Goal: Task Accomplishment & Management: Complete application form

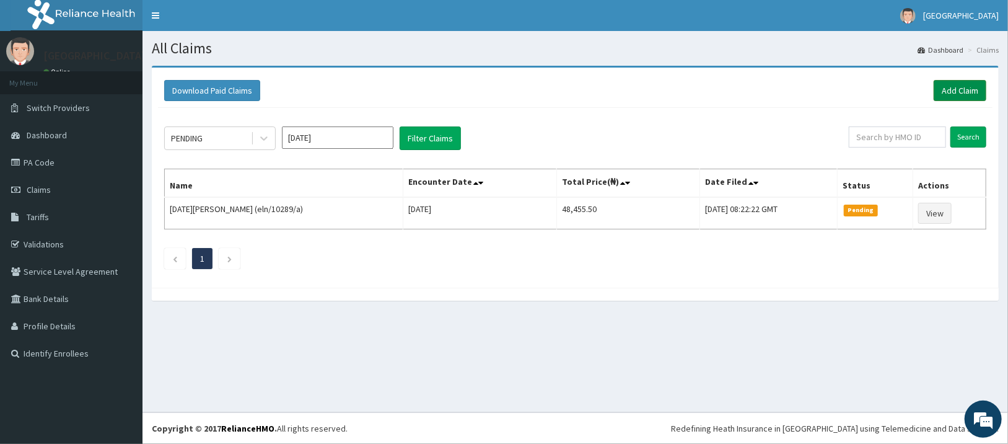
click at [950, 89] on link "Add Claim" at bounding box center [960, 90] width 53 height 21
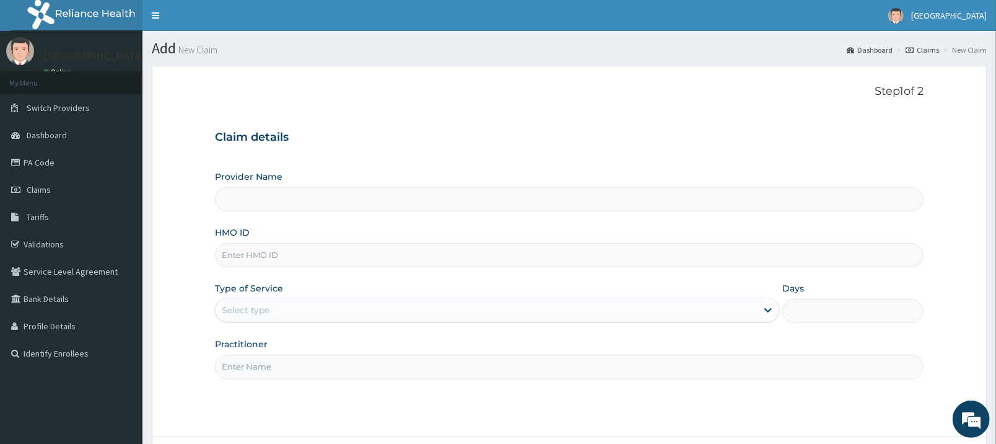
click at [587, 254] on input "HMO ID" at bounding box center [569, 255] width 709 height 24
click at [628, 213] on div "Provider Name HMO ID Type of Service Select type Days Practitioner" at bounding box center [569, 274] width 709 height 208
click at [616, 250] on input "HMO ID" at bounding box center [569, 255] width 709 height 24
type input "msg/10014/a"
click at [666, 309] on div "Select type" at bounding box center [486, 310] width 541 height 20
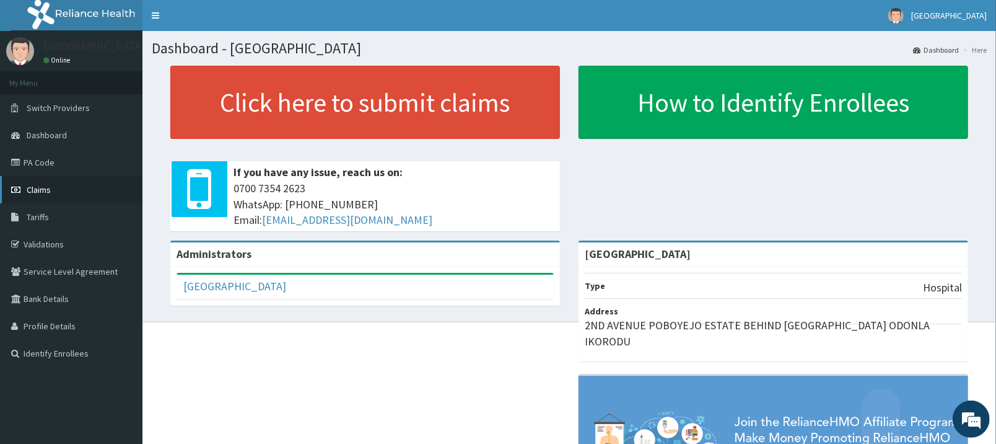
click at [64, 198] on link "Claims" at bounding box center [71, 189] width 142 height 27
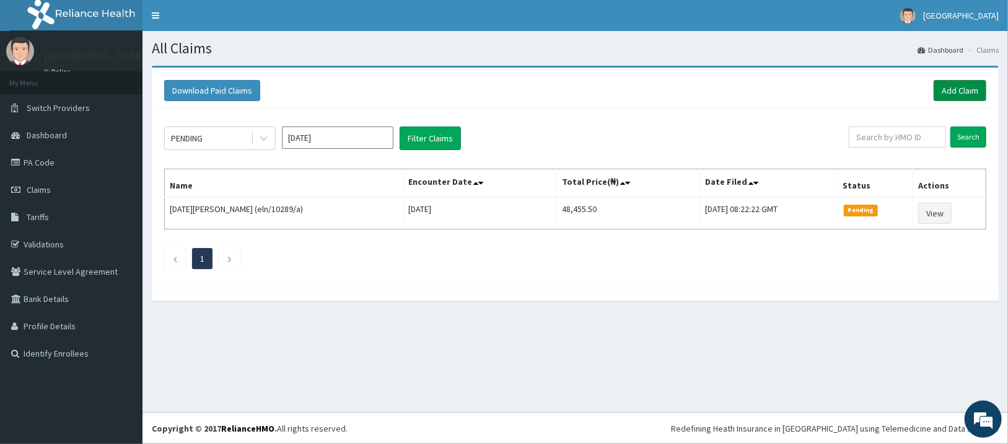
click at [950, 84] on link "Add Claim" at bounding box center [960, 90] width 53 height 21
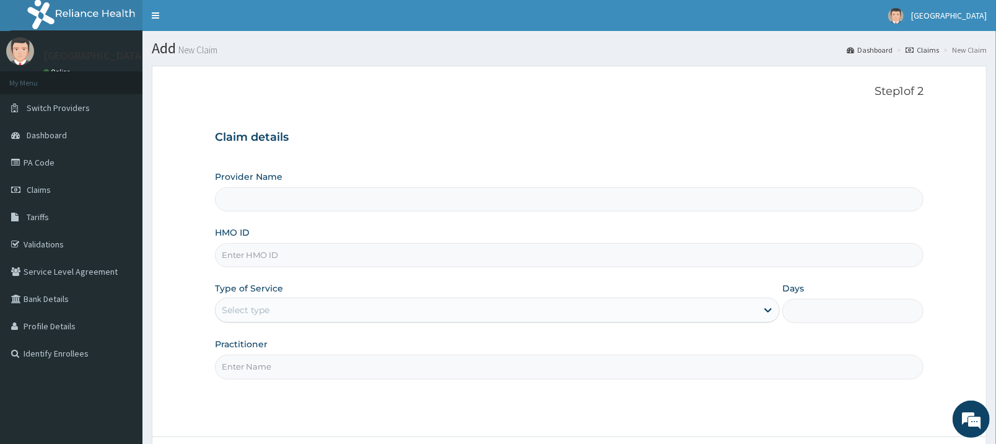
type input "[GEOGRAPHIC_DATA]"
click at [554, 257] on input "HMO ID" at bounding box center [569, 255] width 709 height 24
type input "msg/10014/a"
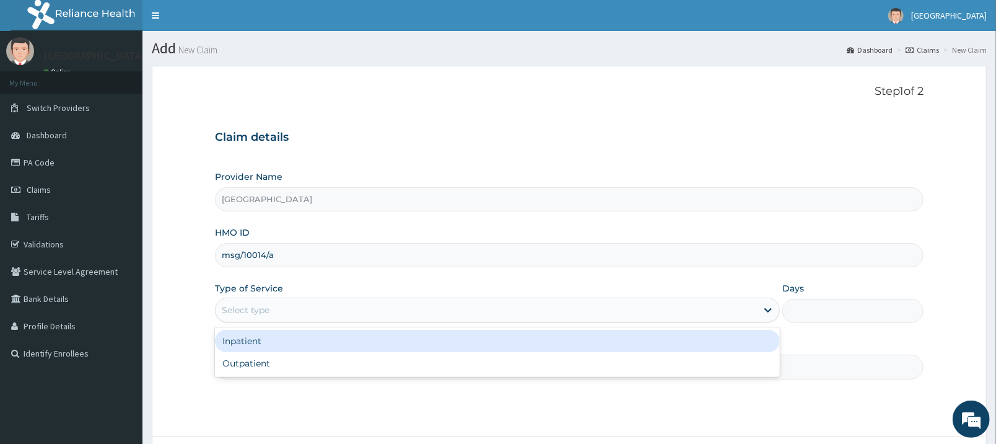
click at [578, 309] on div "Select type" at bounding box center [486, 310] width 541 height 20
click at [562, 340] on div "Inpatient" at bounding box center [497, 341] width 565 height 22
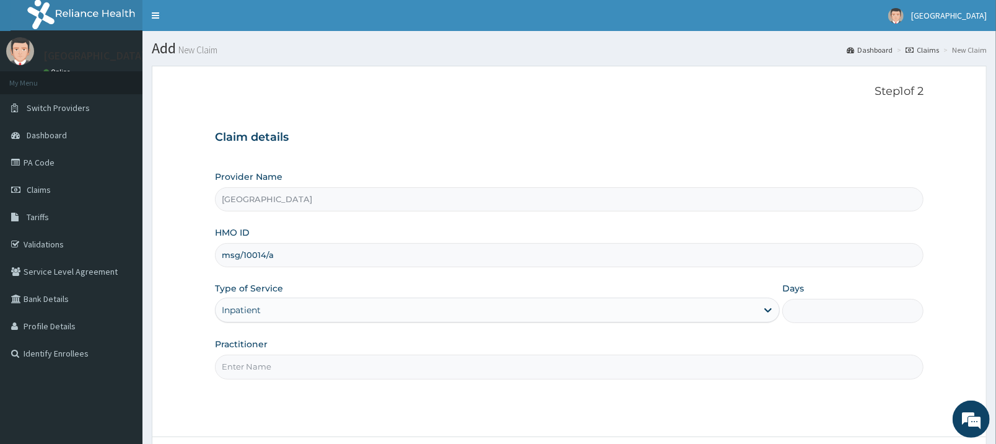
click at [862, 305] on input "Days" at bounding box center [853, 311] width 141 height 24
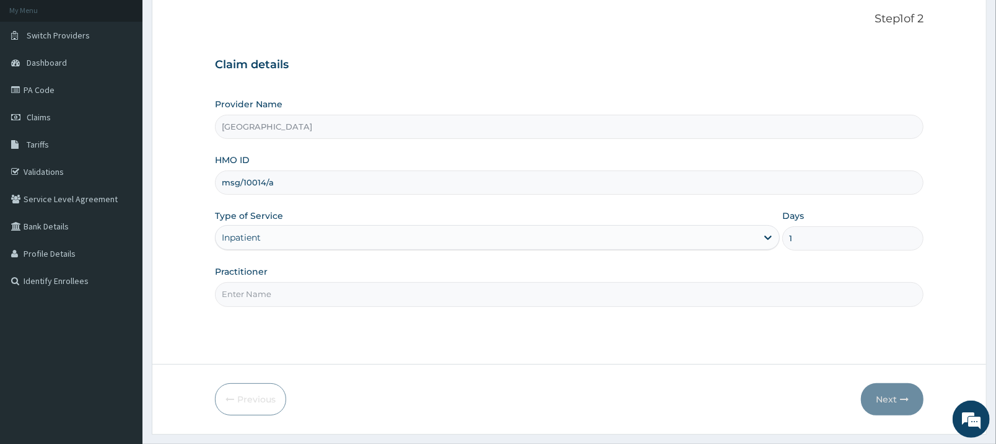
scroll to position [74, 0]
type input "1"
click at [615, 297] on input "Practitioner" at bounding box center [569, 293] width 709 height 24
type input "dr daso"
click at [905, 392] on button "Next" at bounding box center [892, 398] width 63 height 32
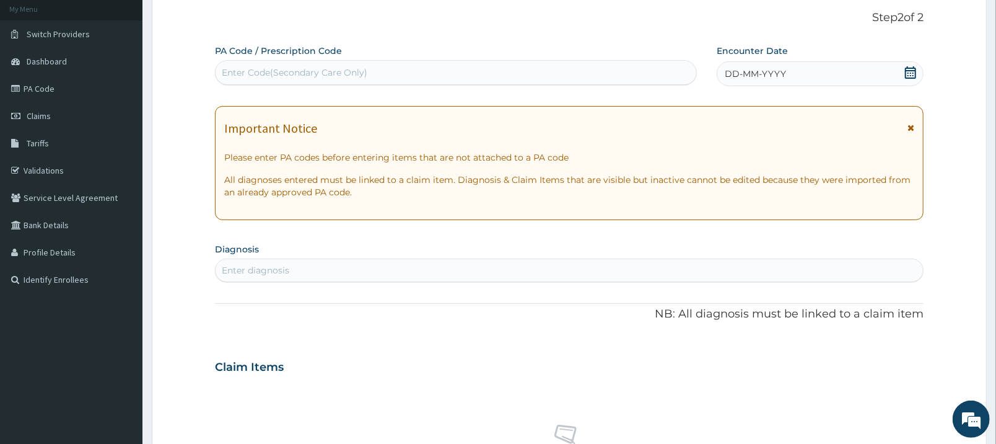
click at [539, 76] on div "Enter Code(Secondary Care Only)" at bounding box center [456, 73] width 481 height 20
type input "PA/7088EC"
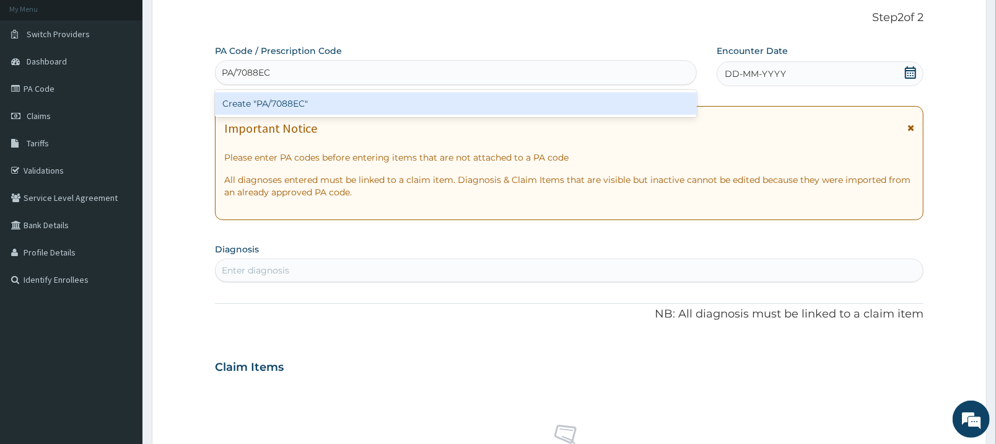
click at [558, 105] on div "Create "PA/7088EC"" at bounding box center [456, 103] width 482 height 22
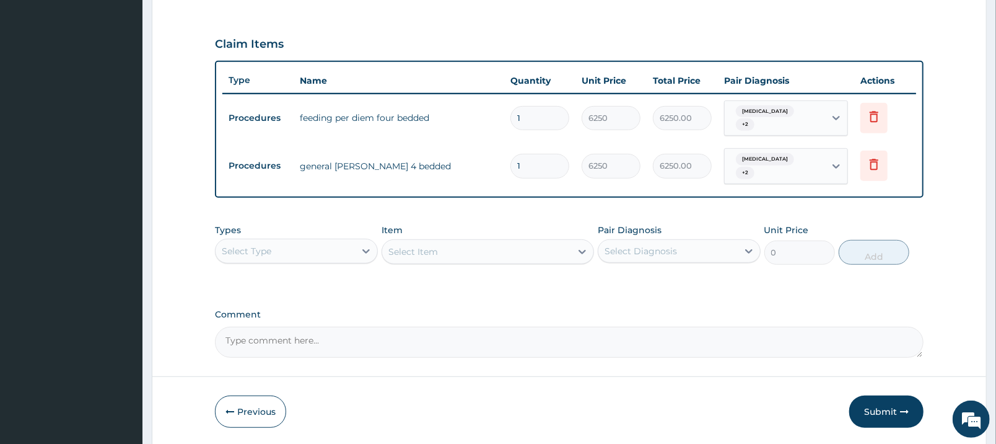
scroll to position [432, 0]
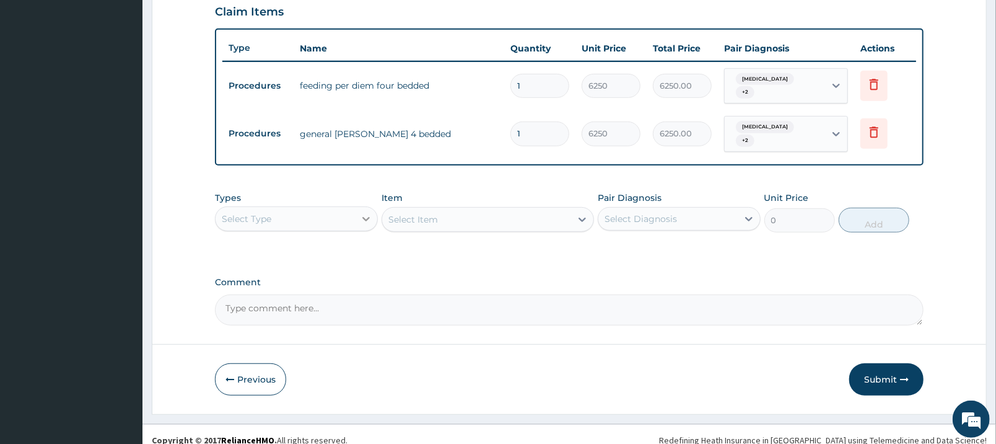
click at [362, 213] on icon at bounding box center [366, 219] width 12 height 12
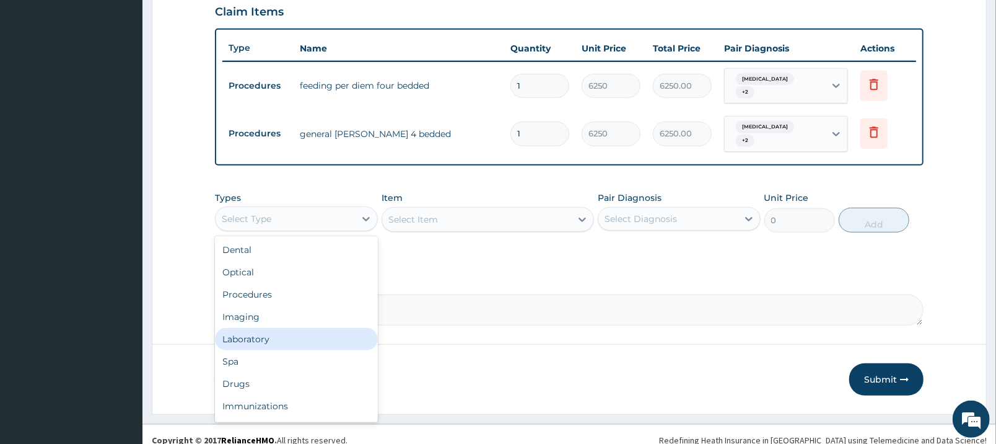
click at [307, 328] on div "Laboratory" at bounding box center [296, 339] width 163 height 22
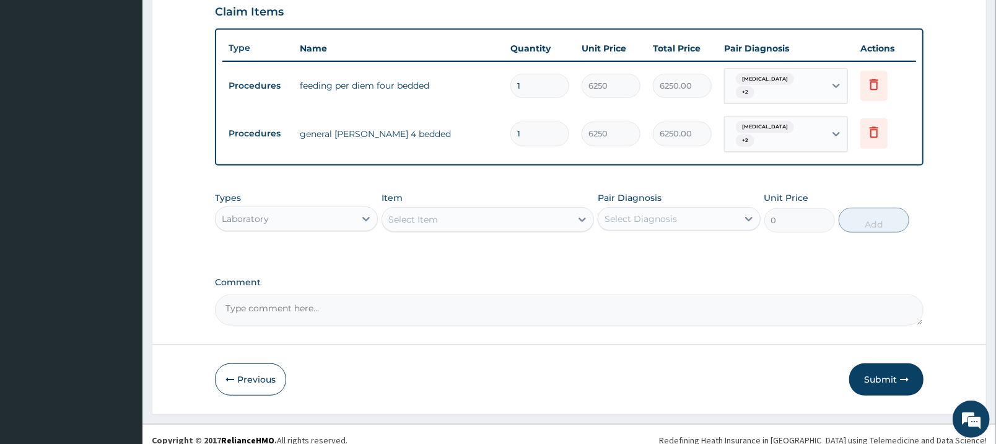
click at [507, 211] on div "Select Item" at bounding box center [476, 219] width 189 height 20
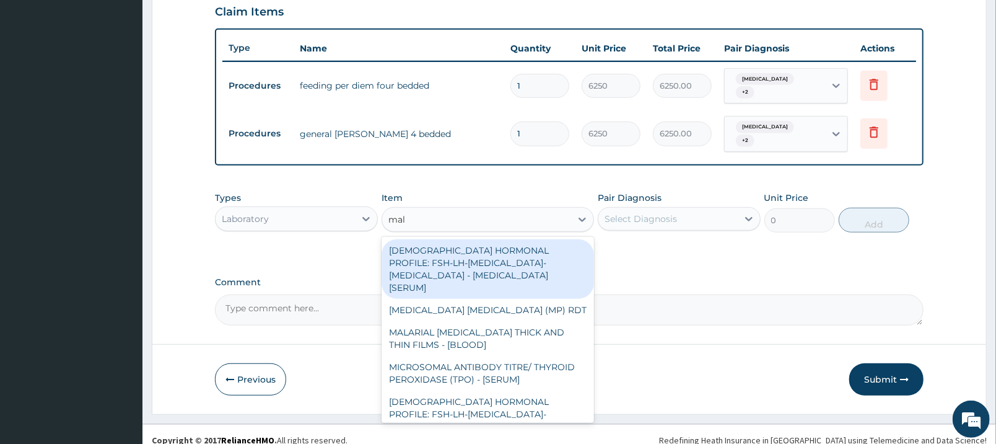
type input "mala"
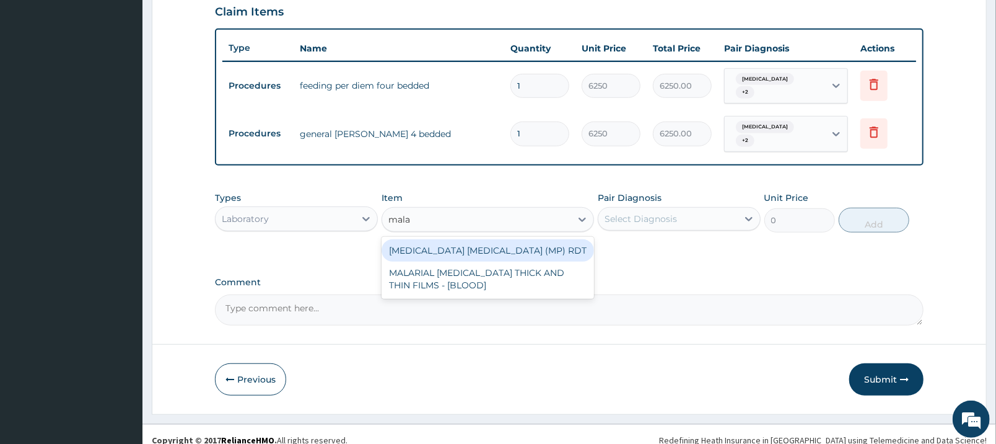
click at [501, 239] on div "MALARIA PARASITE (MP) RDT" at bounding box center [488, 250] width 213 height 22
type input "2000"
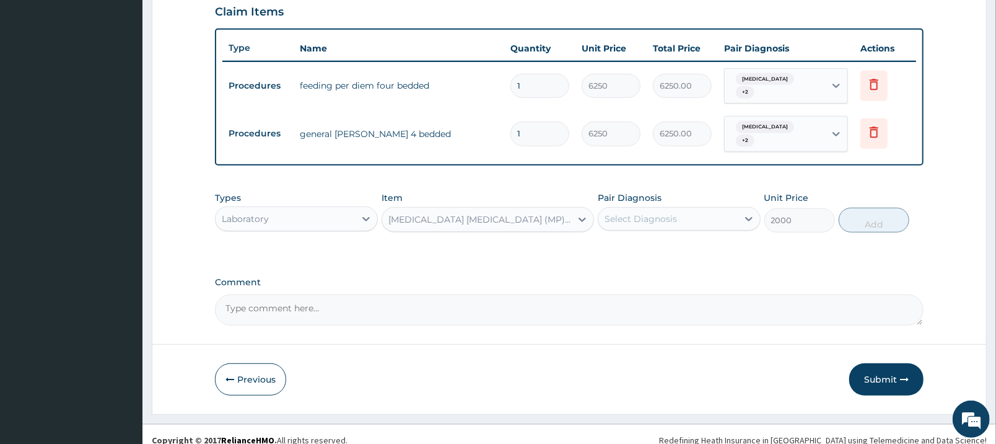
click at [654, 213] on div "Select Diagnosis" at bounding box center [641, 219] width 72 height 12
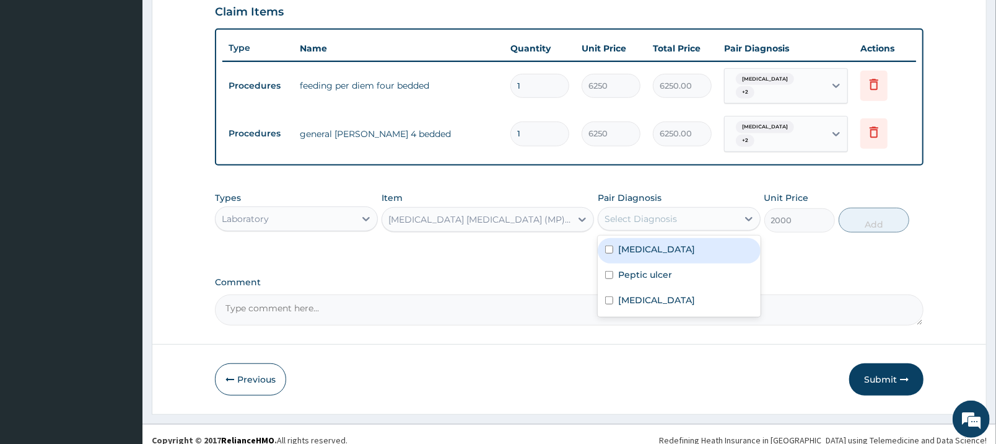
click at [655, 238] on div "Malaria" at bounding box center [679, 250] width 163 height 25
checkbox input "true"
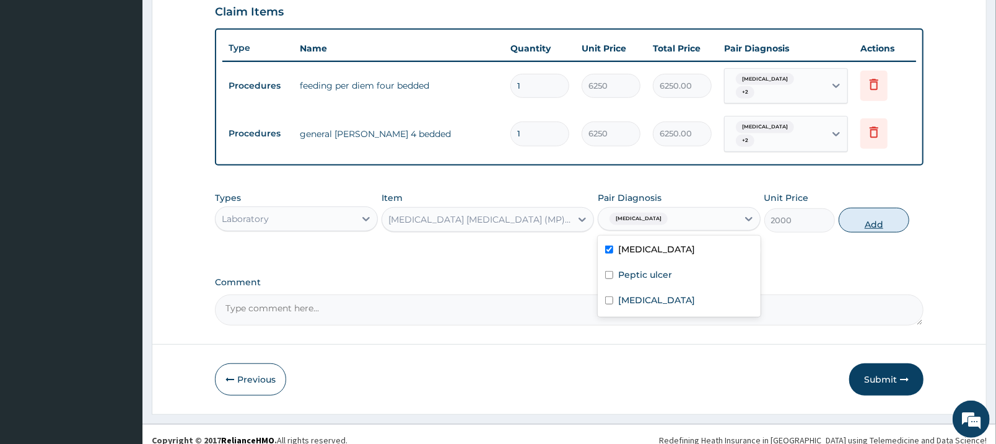
click at [869, 211] on button "Add" at bounding box center [874, 220] width 71 height 25
type input "0"
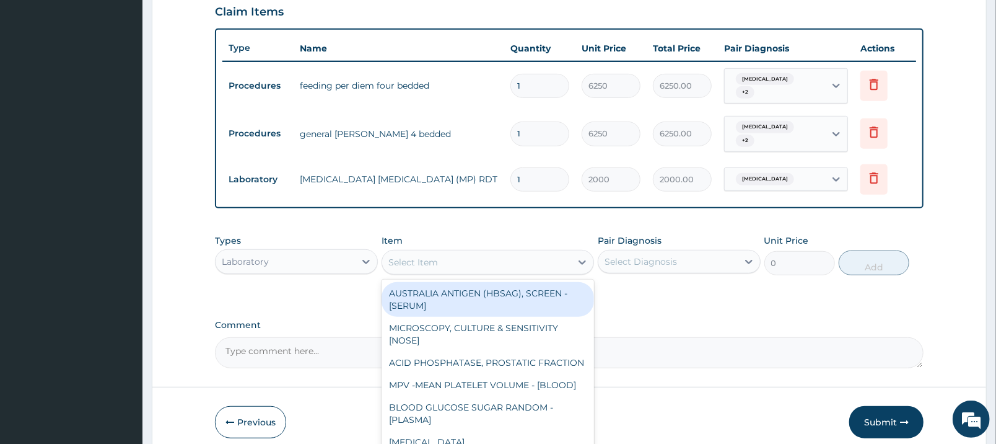
click at [547, 252] on div "Select Item" at bounding box center [476, 262] width 189 height 20
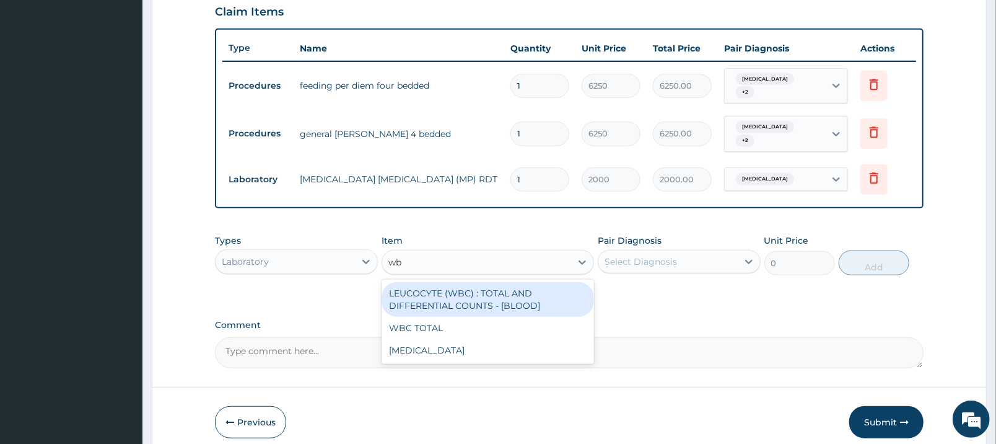
type input "wbc"
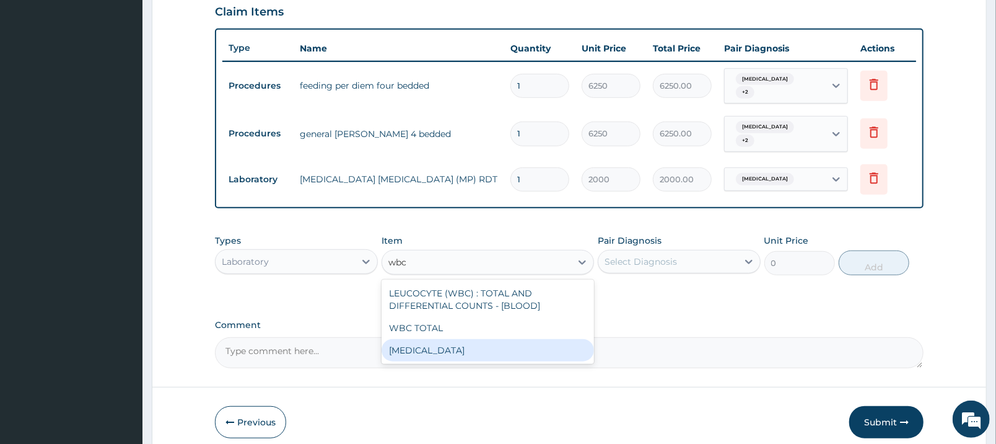
click at [530, 341] on div "WBC DIFFERENTIAL" at bounding box center [488, 350] width 213 height 22
type input "3750"
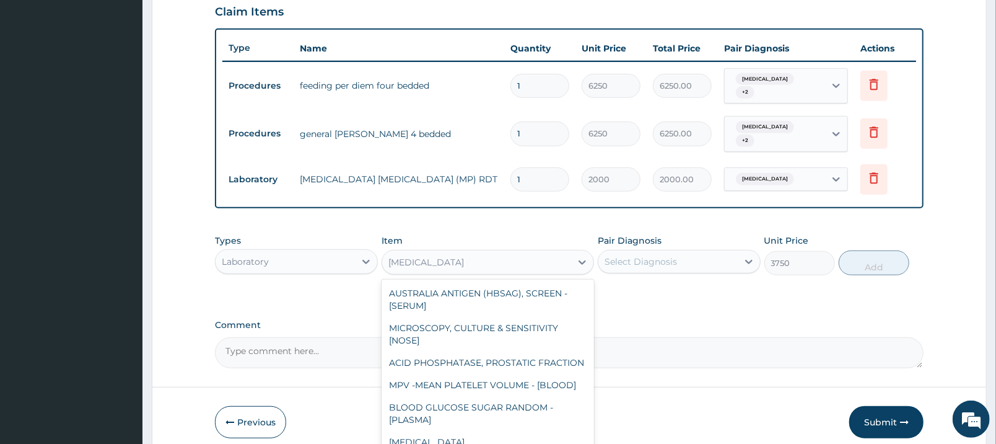
click at [539, 252] on div "WBC DIFFERENTIAL" at bounding box center [476, 262] width 189 height 20
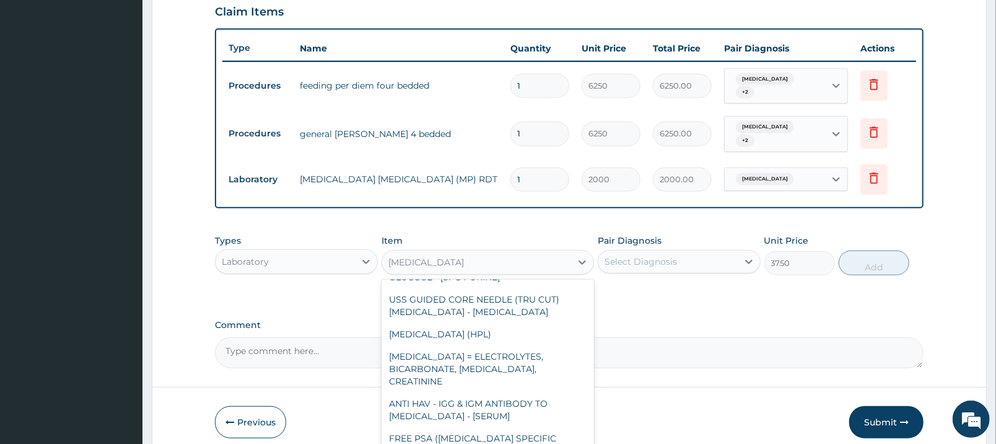
scroll to position [7900, 0]
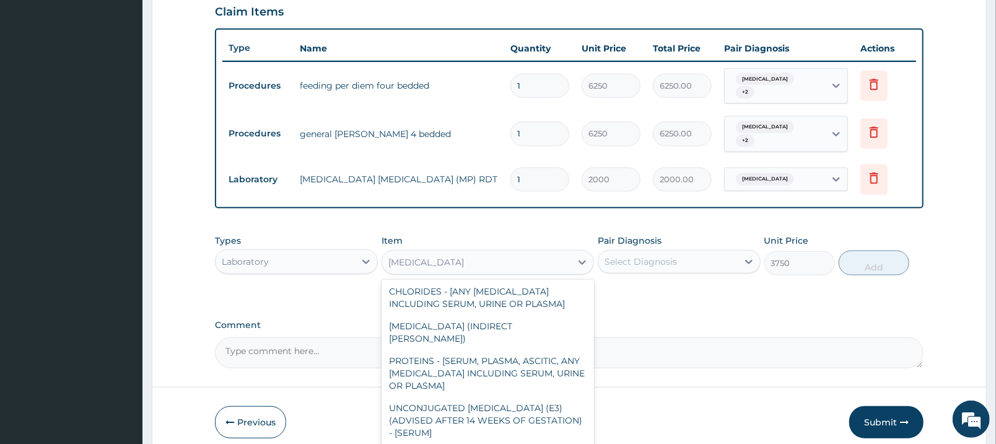
click at [517, 252] on div "WBC DIFFERENTIAL" at bounding box center [476, 262] width 189 height 20
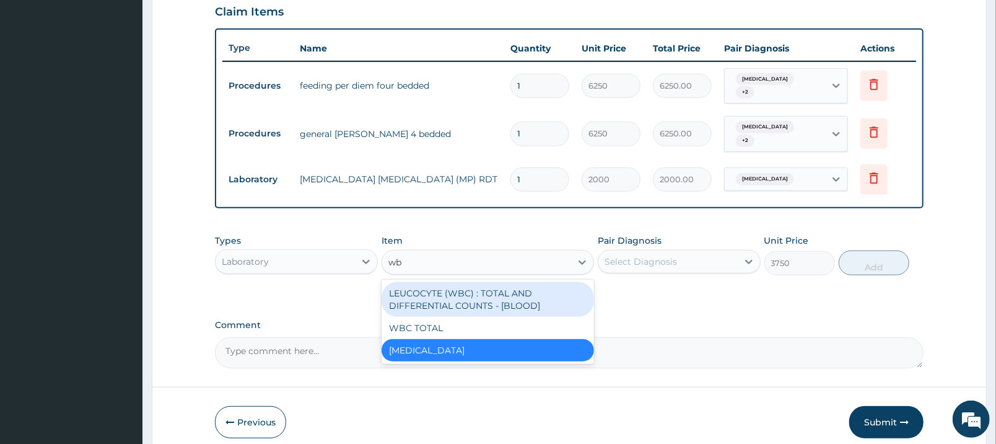
type input "wbc"
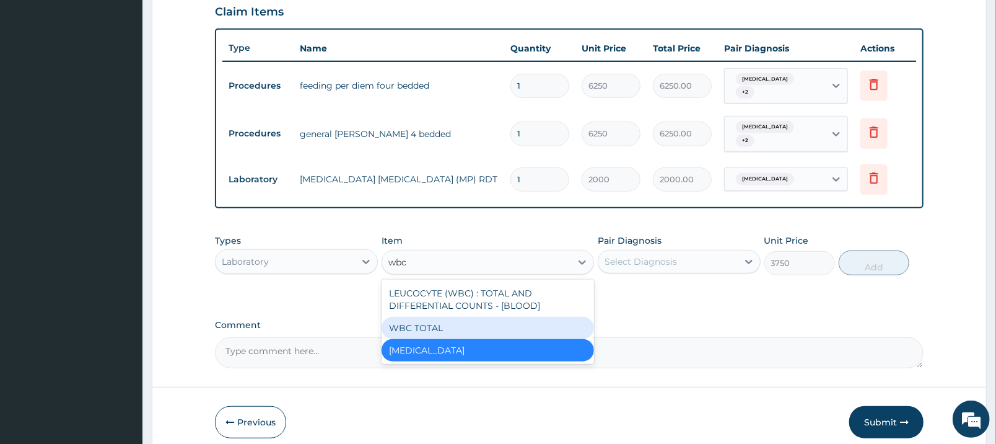
click at [511, 317] on div "WBC TOTAL" at bounding box center [488, 328] width 213 height 22
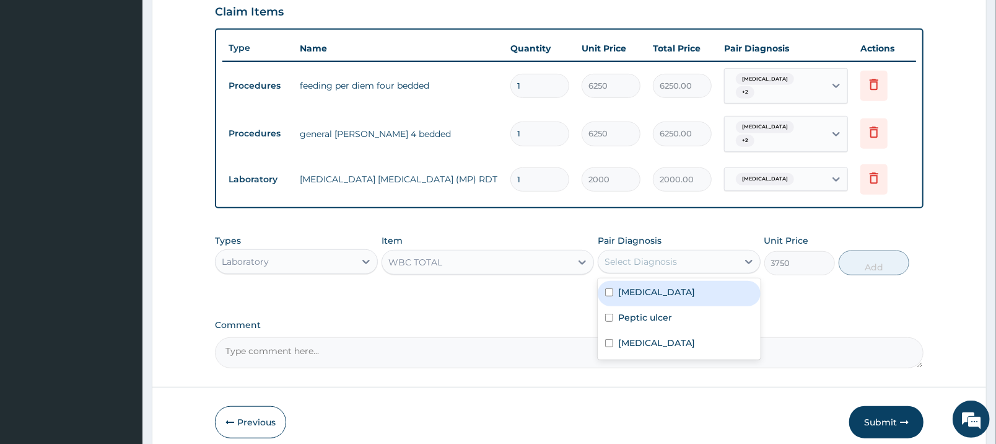
click at [678, 254] on div "Select Diagnosis" at bounding box center [667, 262] width 139 height 20
click at [675, 289] on div "Malaria" at bounding box center [679, 293] width 163 height 25
checkbox input "true"
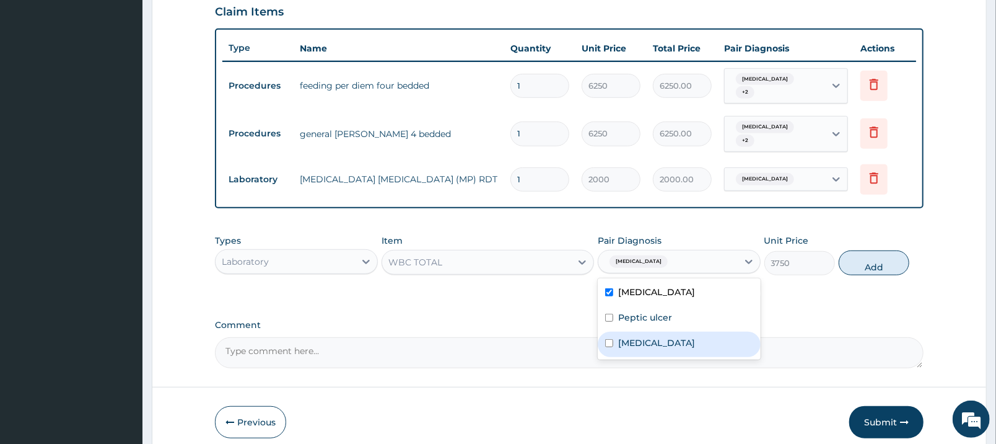
click at [674, 331] on div "Sepsis" at bounding box center [679, 343] width 163 height 25
checkbox input "true"
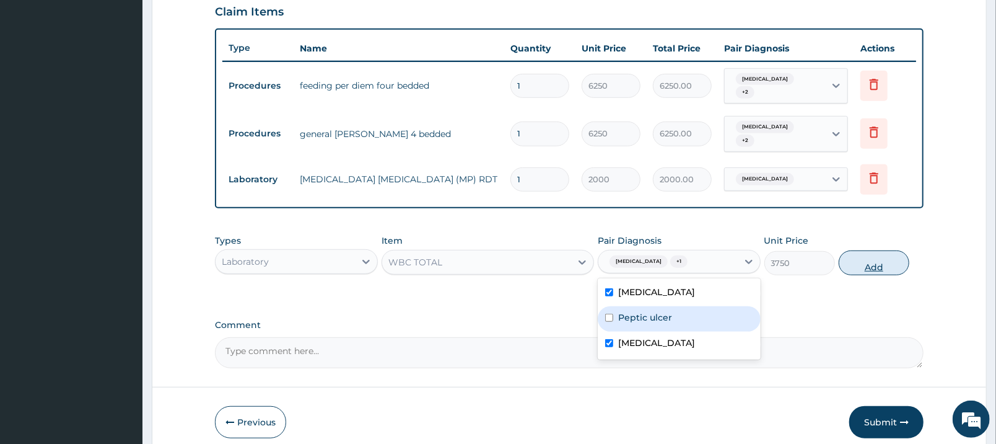
click at [891, 250] on button "Add" at bounding box center [874, 262] width 71 height 25
type input "0"
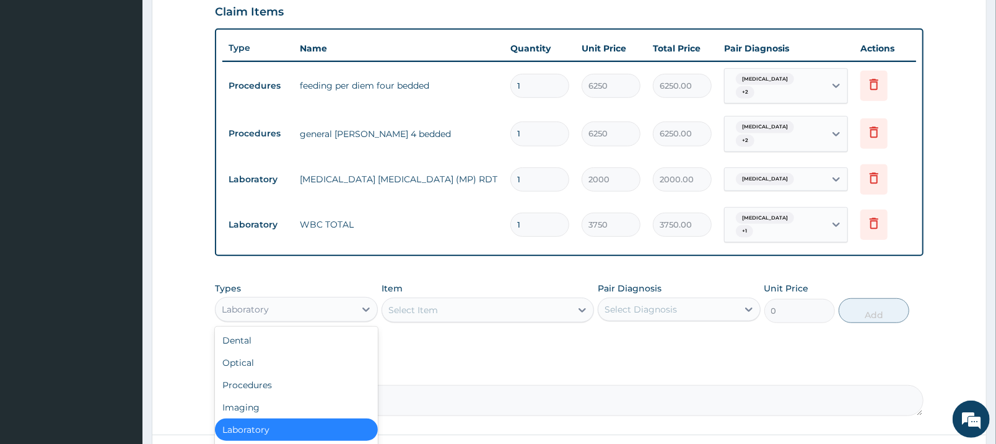
click at [328, 299] on div "Laboratory" at bounding box center [285, 309] width 139 height 20
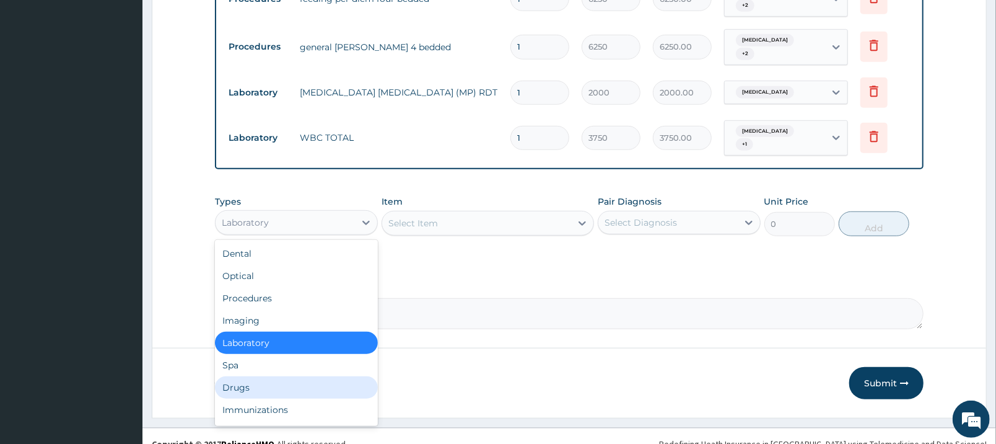
click at [310, 376] on div "Drugs" at bounding box center [296, 387] width 163 height 22
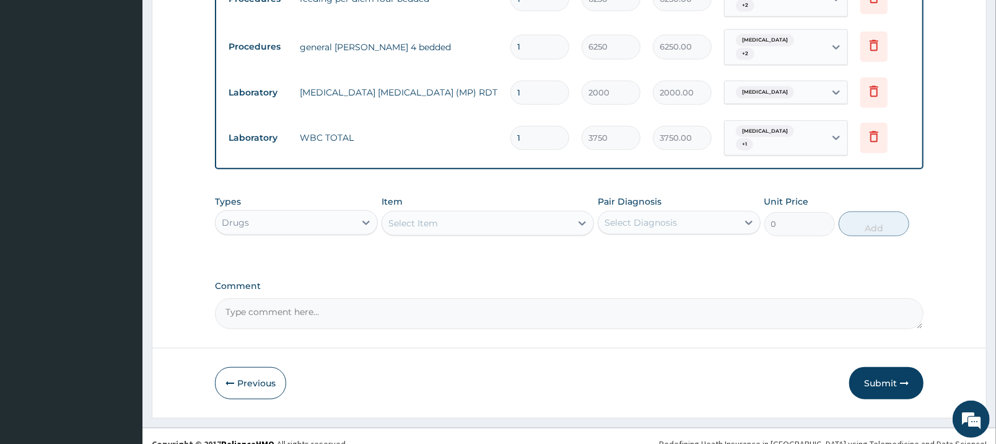
click at [518, 214] on div "Select Item" at bounding box center [476, 223] width 189 height 20
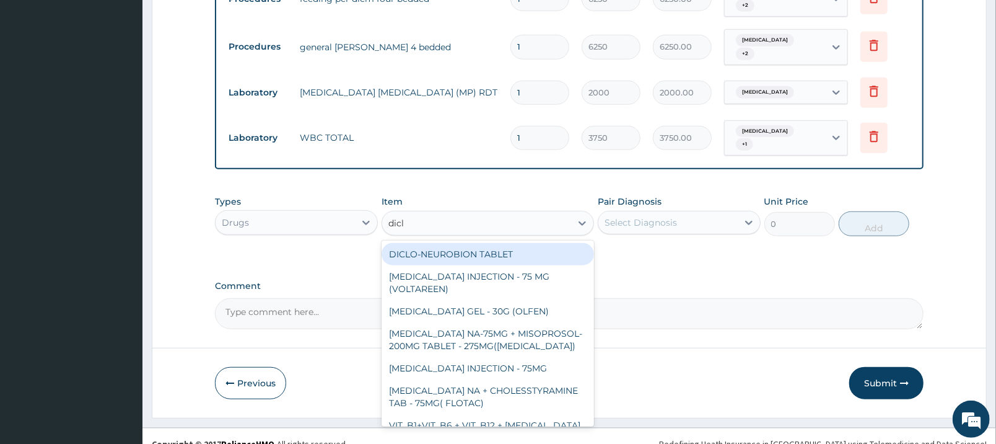
type input "diclo"
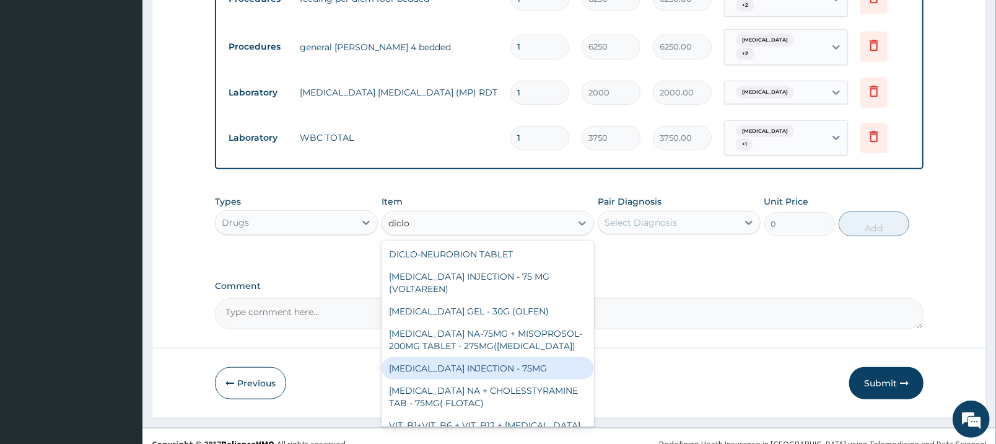
click at [505, 357] on div "DICLOFENAC INJECTION - 75MG" at bounding box center [488, 368] width 213 height 22
type input "420"
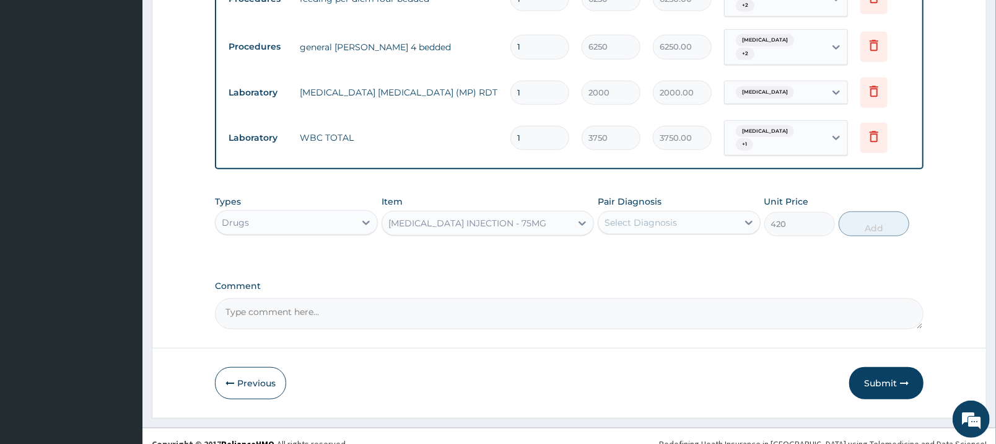
click at [717, 214] on div "Select Diagnosis" at bounding box center [667, 223] width 139 height 20
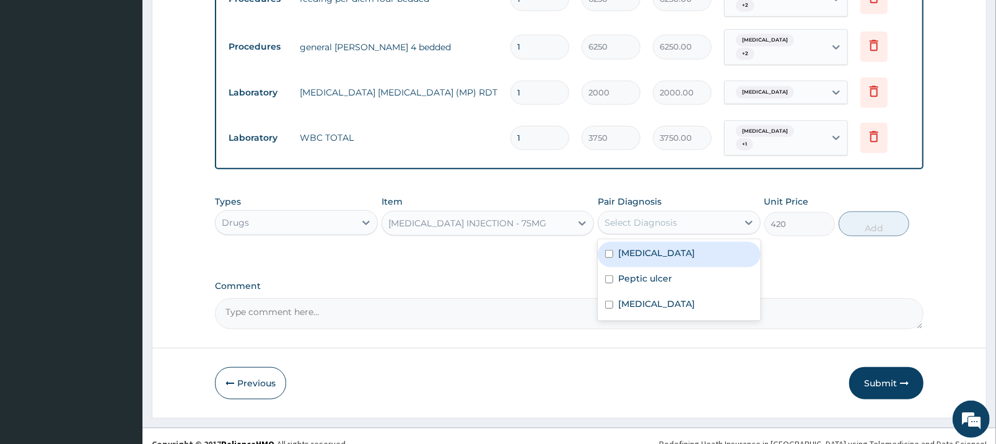
click at [699, 247] on div "Malaria" at bounding box center [679, 254] width 163 height 25
checkbox input "true"
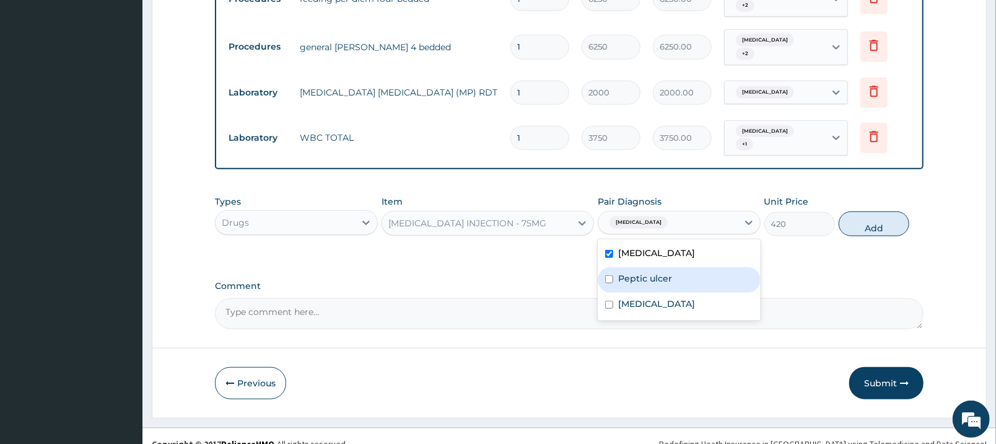
click at [691, 273] on div "Peptic ulcer" at bounding box center [679, 279] width 163 height 25
checkbox input "true"
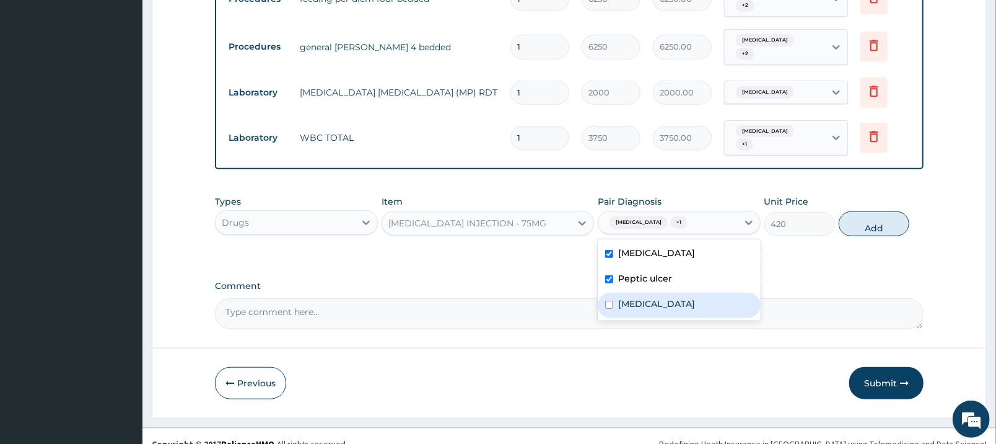
click at [683, 292] on div "Sepsis" at bounding box center [679, 304] width 163 height 25
checkbox input "true"
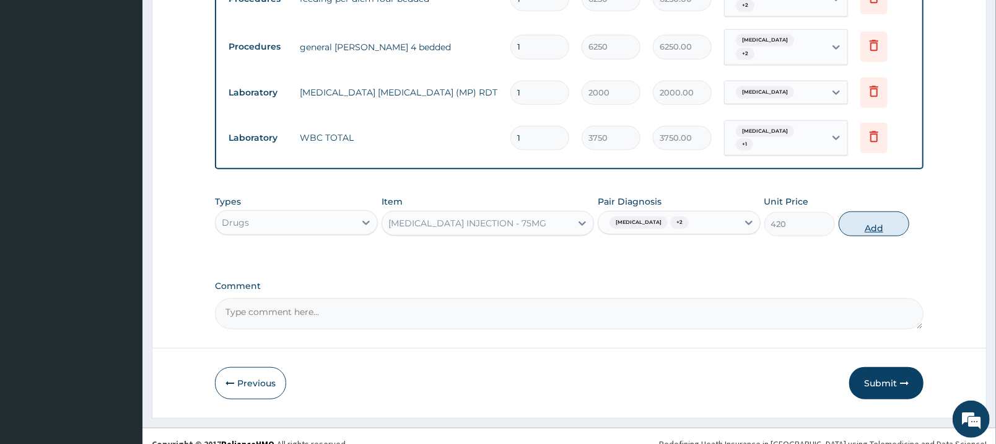
click at [881, 213] on button "Add" at bounding box center [874, 223] width 71 height 25
type input "0"
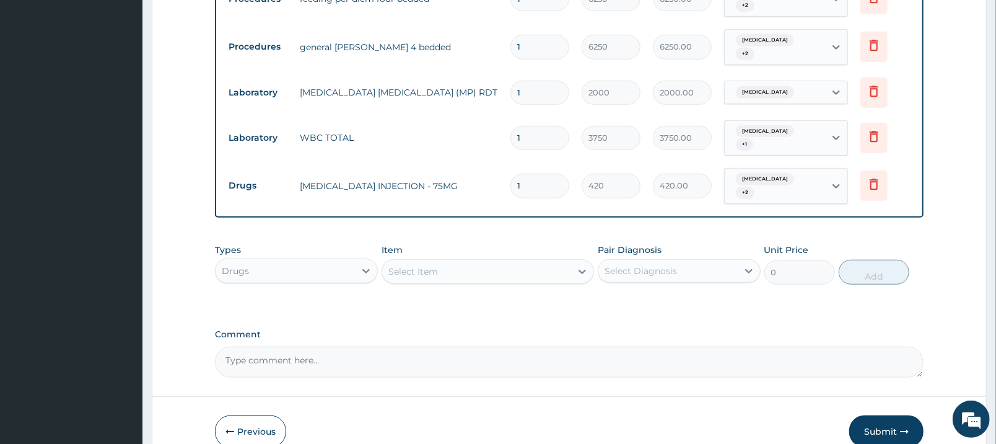
click at [518, 261] on div "Select Item" at bounding box center [476, 271] width 189 height 20
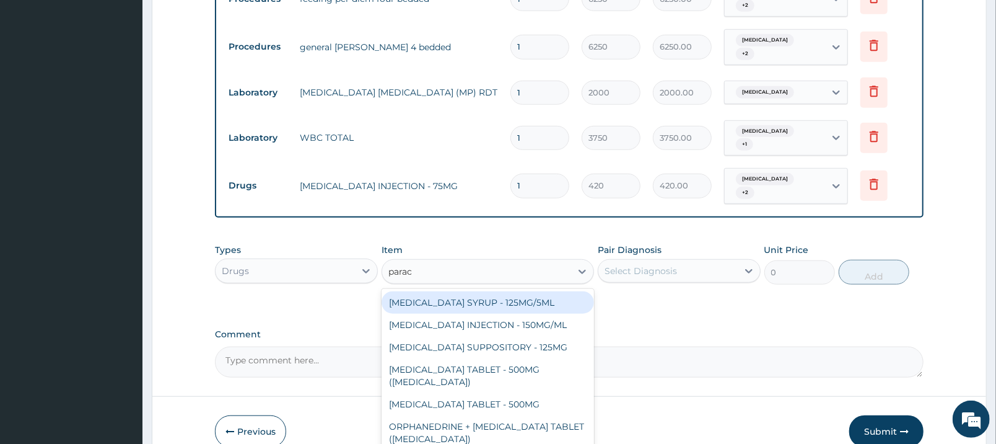
type input "parace"
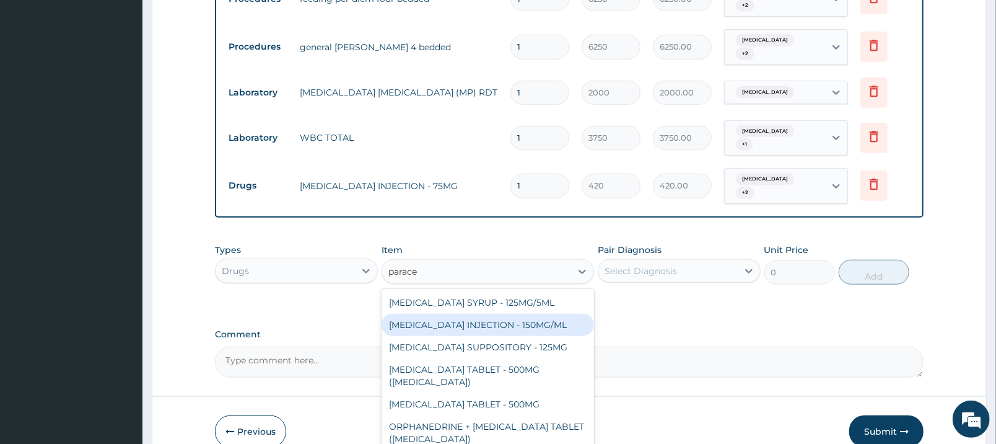
click at [529, 313] on div "PARACETAMOL INJECTION - 150MG/ML" at bounding box center [488, 324] width 213 height 22
type input "560"
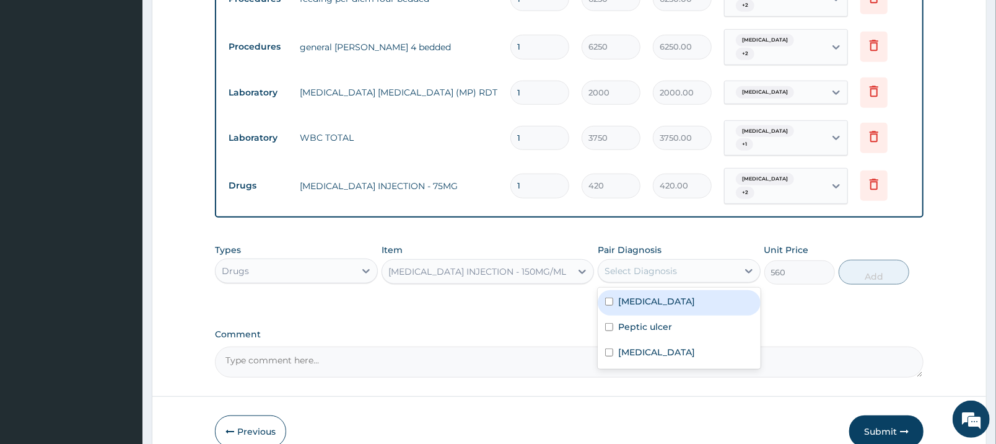
click at [688, 261] on div "Select Diagnosis" at bounding box center [667, 271] width 139 height 20
click at [676, 290] on div "Malaria" at bounding box center [679, 302] width 163 height 25
checkbox input "true"
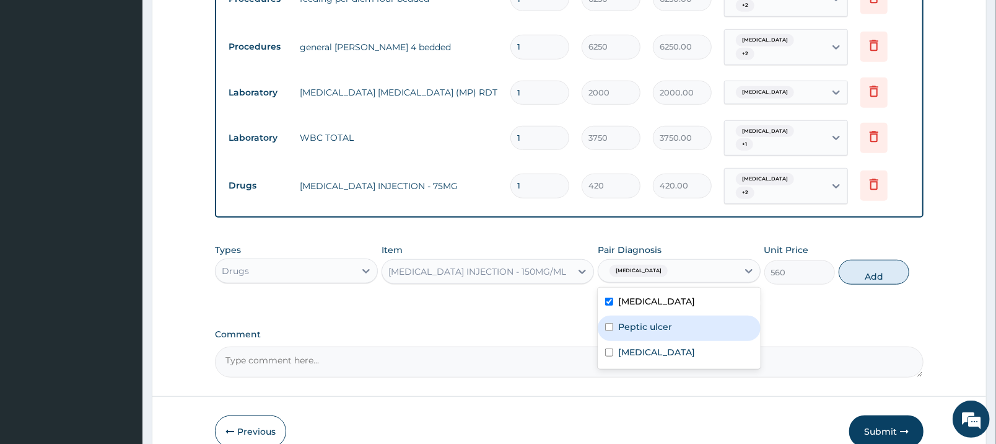
click at [680, 315] on div "Peptic ulcer" at bounding box center [679, 327] width 163 height 25
checkbox input "true"
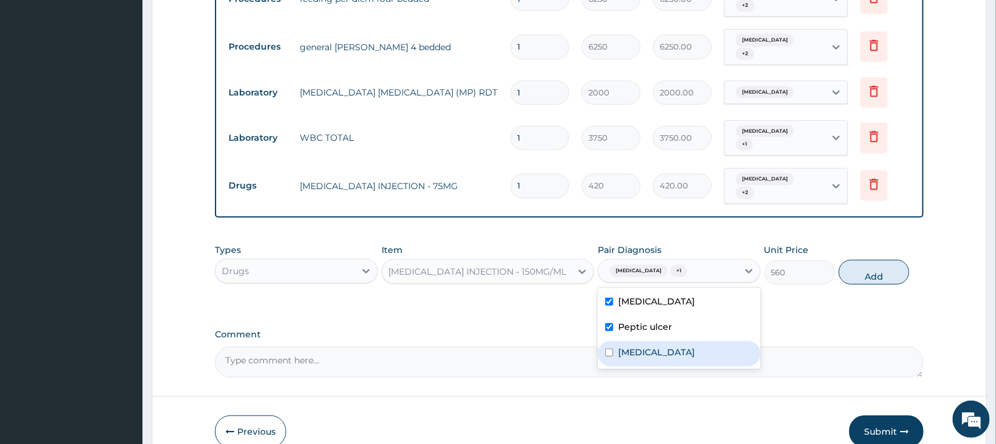
click at [685, 341] on div "Sepsis" at bounding box center [679, 353] width 163 height 25
checkbox input "true"
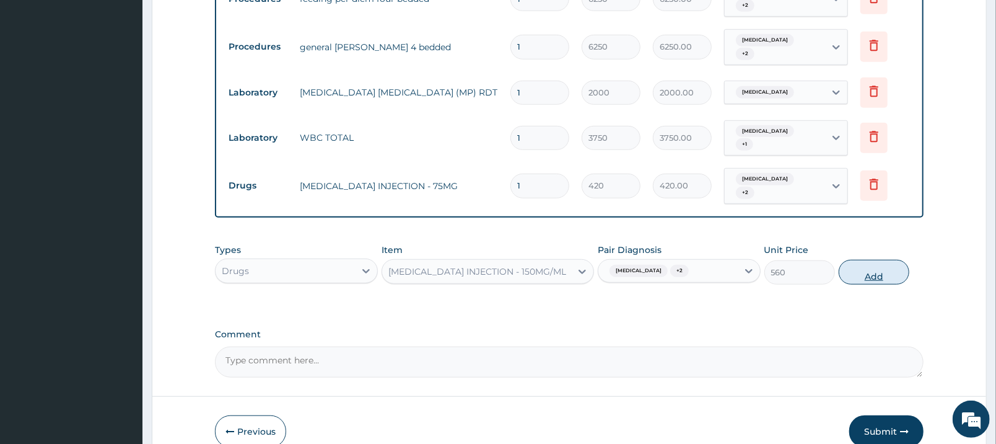
click at [885, 260] on button "Add" at bounding box center [874, 272] width 71 height 25
type input "0"
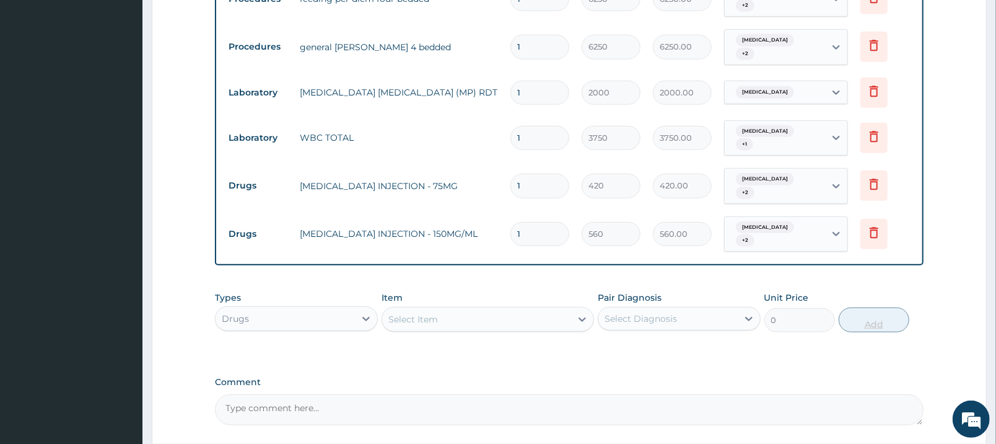
type input "12"
type input "6720.00"
type input "12"
click at [553, 309] on div "Select Item" at bounding box center [476, 319] width 189 height 20
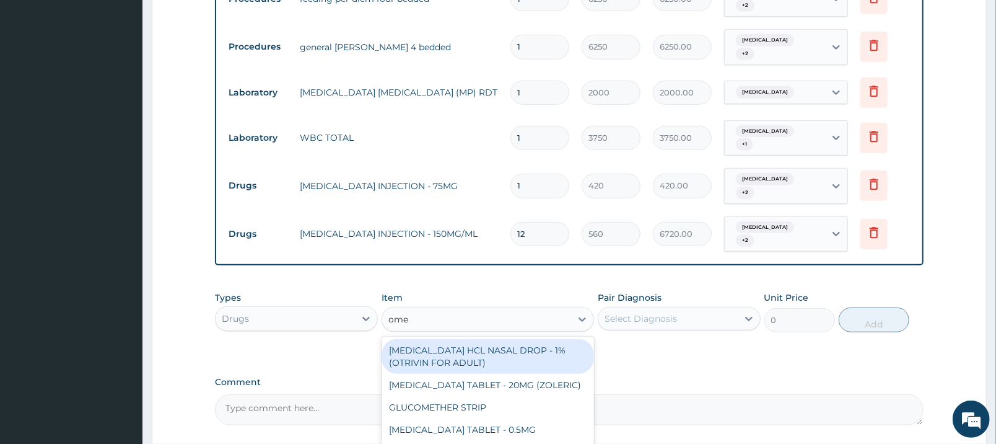
type input "omep"
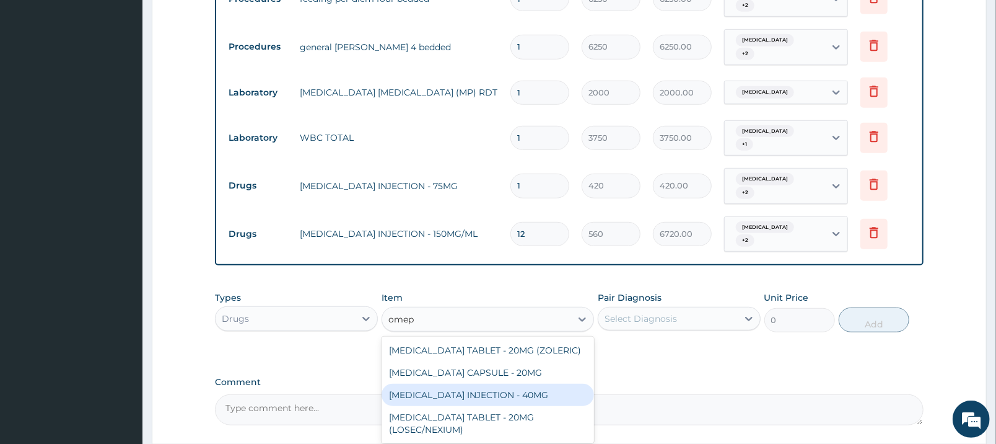
click at [545, 384] on div "OMEPRAZOLE INJECTION - 40MG" at bounding box center [488, 395] width 213 height 22
type input "1400"
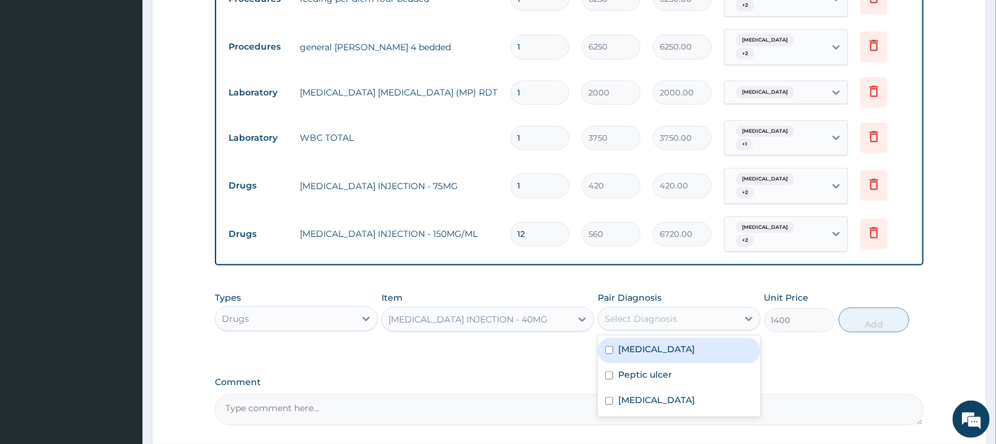
click at [688, 309] on div "Select Diagnosis" at bounding box center [667, 319] width 139 height 20
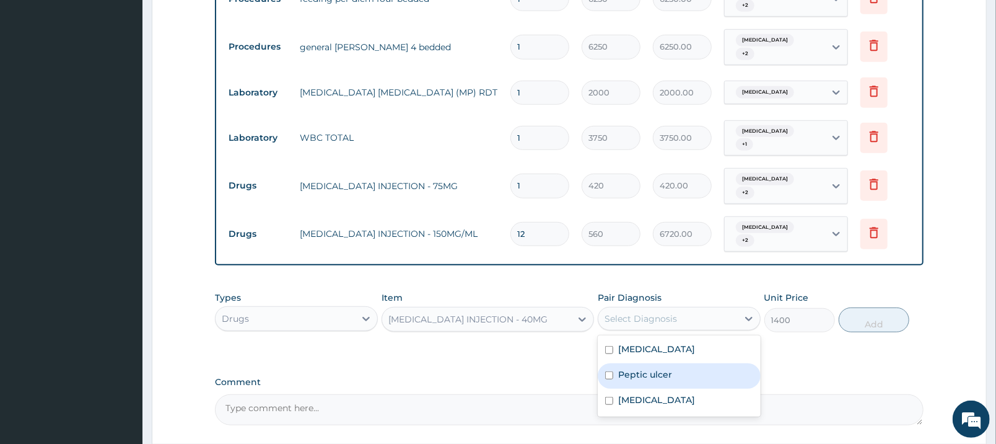
click at [695, 363] on div "Peptic ulcer" at bounding box center [679, 375] width 163 height 25
checkbox input "true"
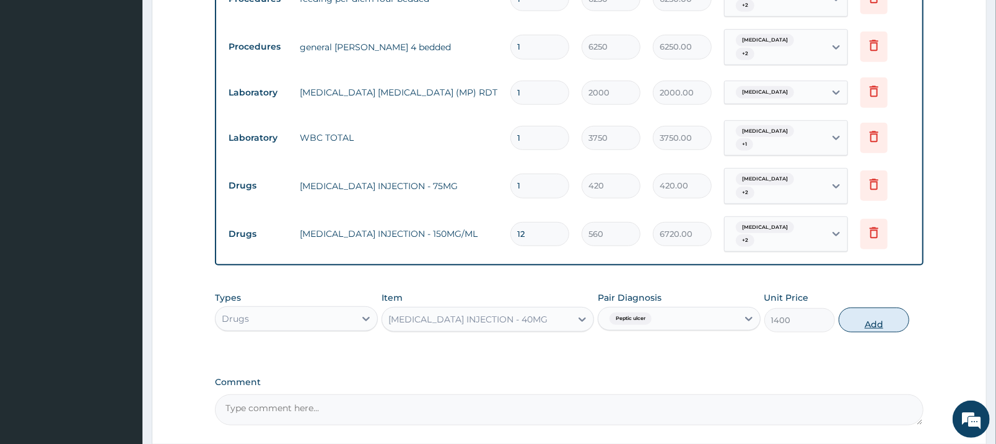
click at [877, 307] on button "Add" at bounding box center [874, 319] width 71 height 25
type input "0"
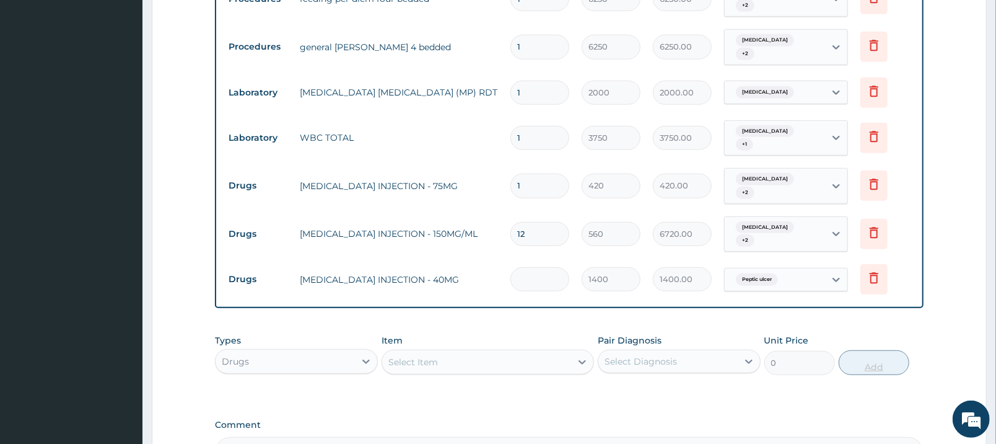
type input "0.00"
type input "2"
type input "2800.00"
type input "2"
click at [551, 352] on div "Select Item" at bounding box center [476, 362] width 189 height 20
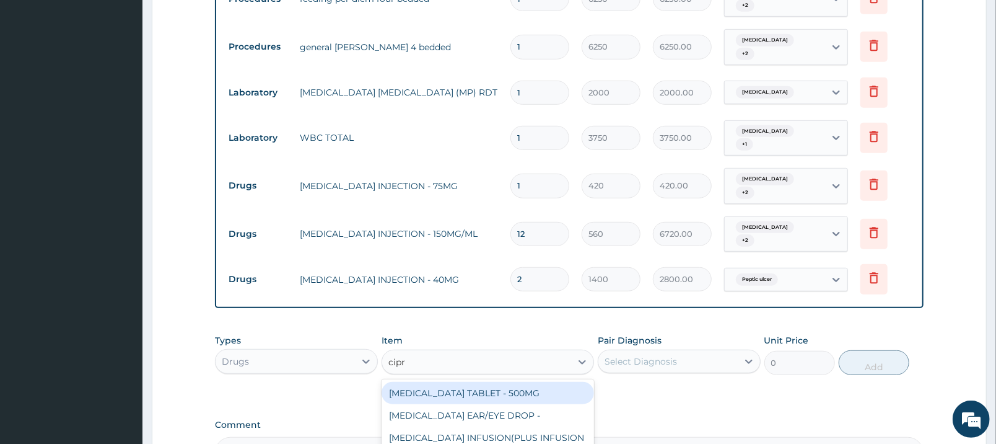
type input "cipro"
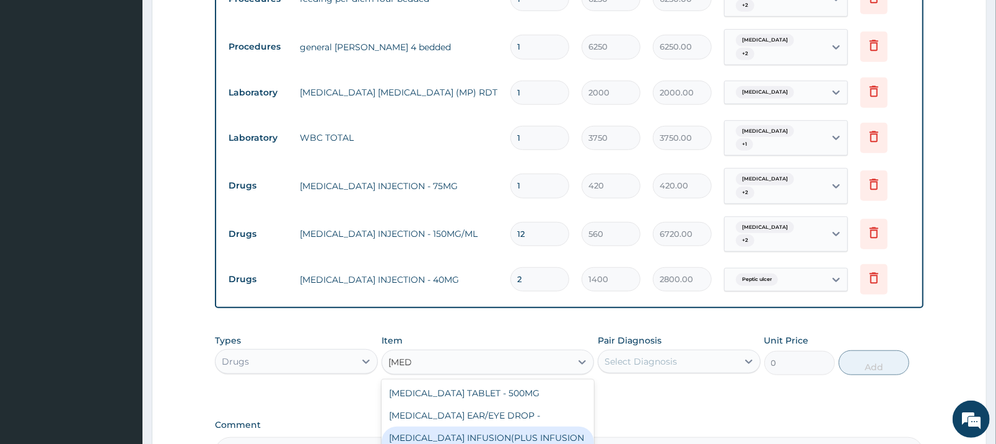
click at [550, 426] on div "CIPROFLOXACIN INFUSION(PLUS INFUSION SET)" at bounding box center [488, 443] width 213 height 35
type input "1092"
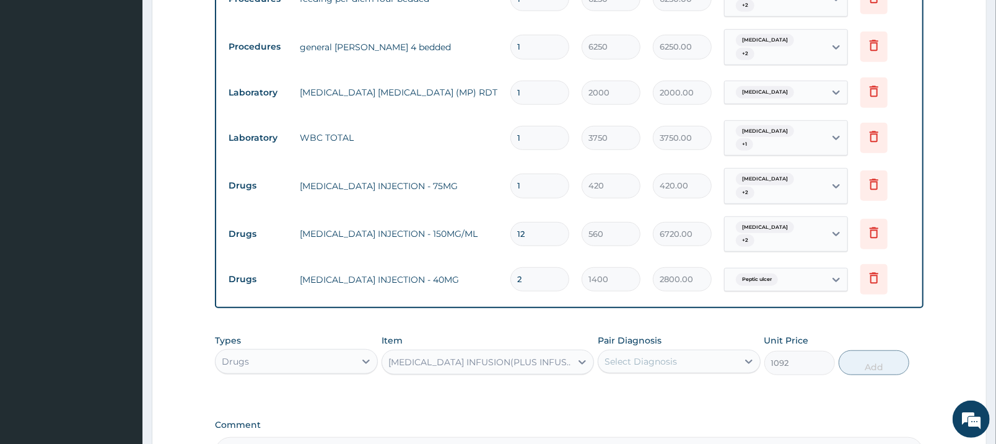
click at [695, 351] on div "Select Diagnosis" at bounding box center [667, 361] width 139 height 20
click at [682, 431] on div "Sepsis" at bounding box center [679, 443] width 163 height 25
checkbox input "true"
click at [853, 350] on button "Add" at bounding box center [874, 362] width 71 height 25
type input "0"
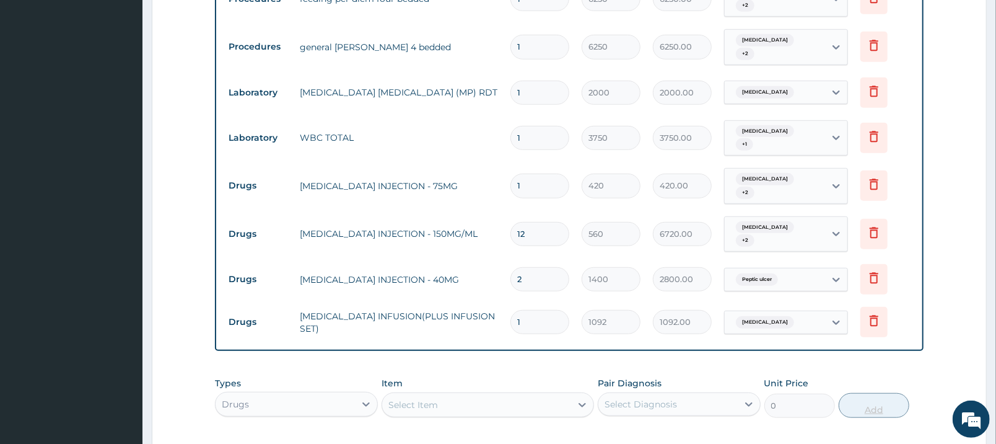
type input "0.00"
type input "2"
type input "2184.00"
type input "2"
click at [541, 395] on div "Select Item" at bounding box center [476, 405] width 189 height 20
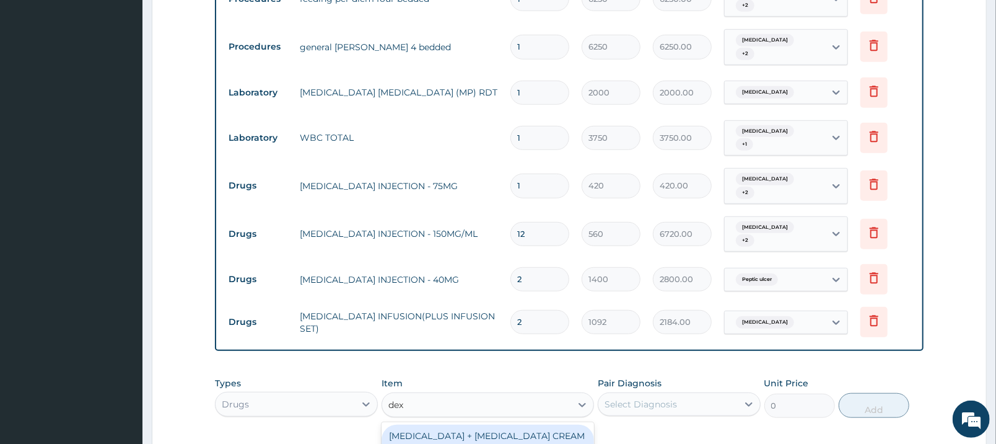
type input "dexa"
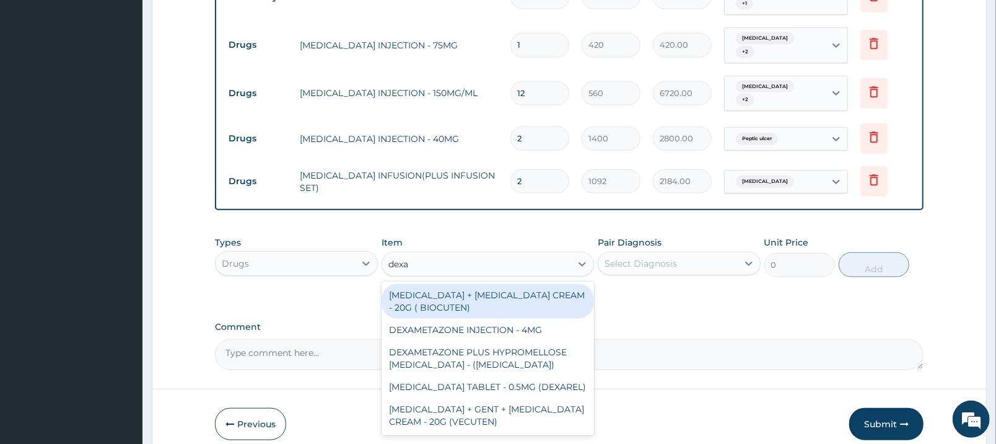
scroll to position [674, 0]
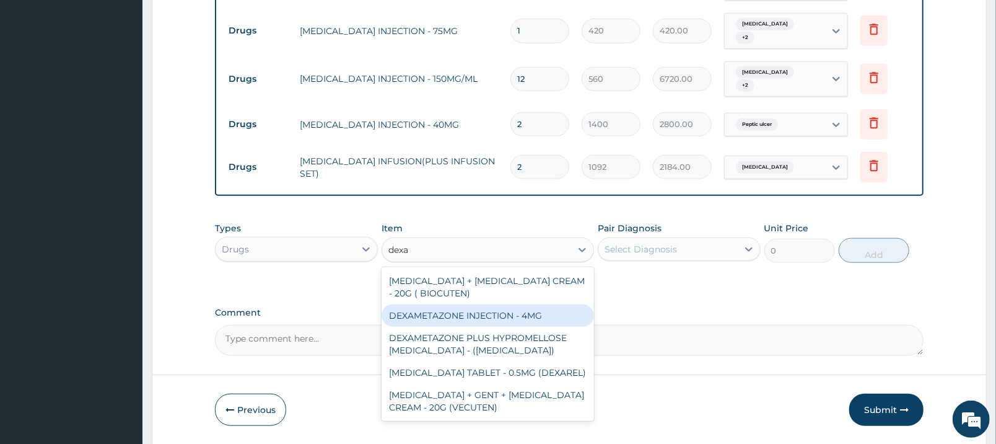
click at [508, 304] on div "DEXAMETAZONE INJECTION - 4MG" at bounding box center [488, 315] width 213 height 22
type input "280"
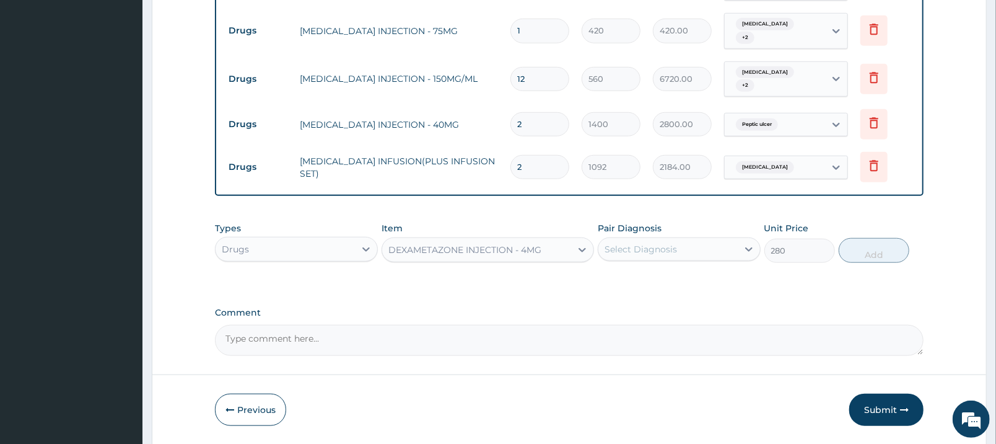
click at [709, 239] on div "Select Diagnosis" at bounding box center [667, 249] width 139 height 20
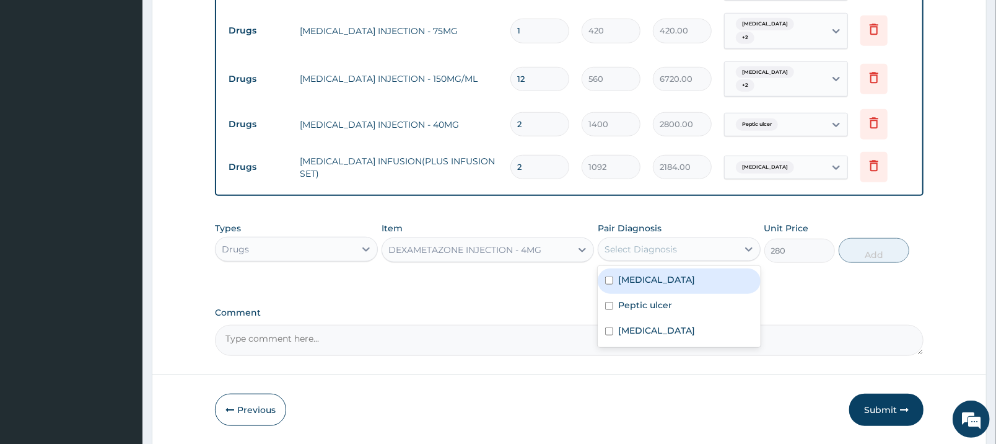
click at [699, 268] on div "Malaria" at bounding box center [679, 280] width 163 height 25
checkbox input "true"
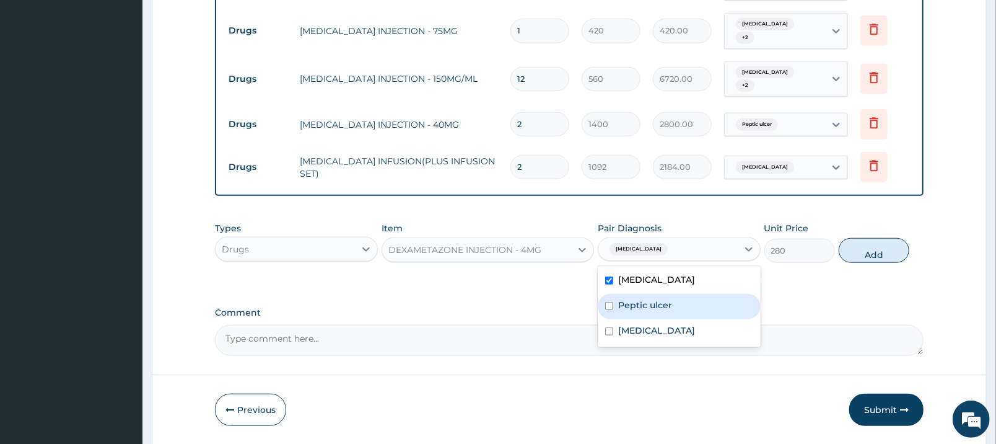
click at [693, 294] on div "Peptic ulcer" at bounding box center [679, 306] width 163 height 25
checkbox input "true"
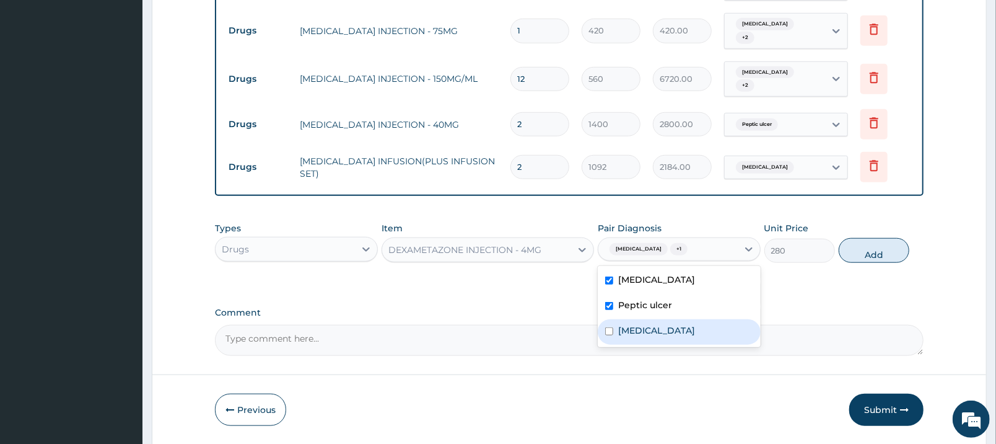
click at [688, 319] on div "Sepsis" at bounding box center [679, 331] width 163 height 25
checkbox input "true"
click at [866, 238] on button "Add" at bounding box center [874, 250] width 71 height 25
type input "0"
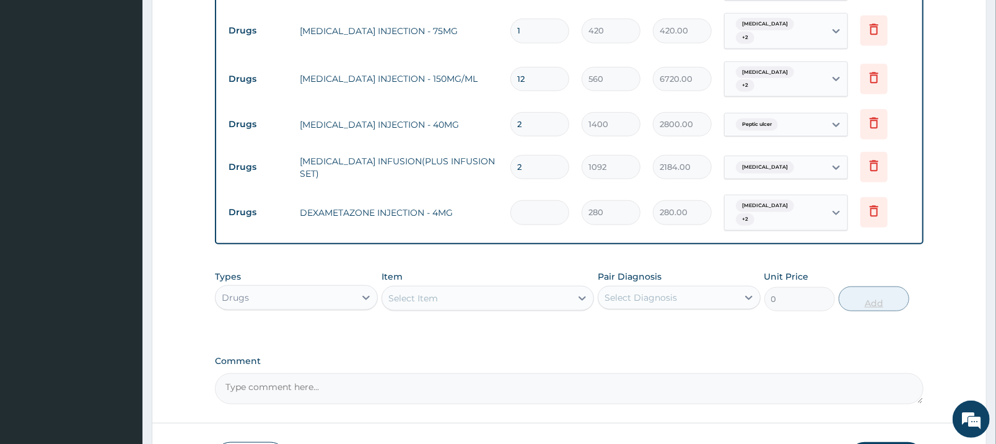
type input "0.00"
type input "2"
type input "560.00"
type input "2"
click at [458, 288] on div "Select Item" at bounding box center [476, 298] width 189 height 20
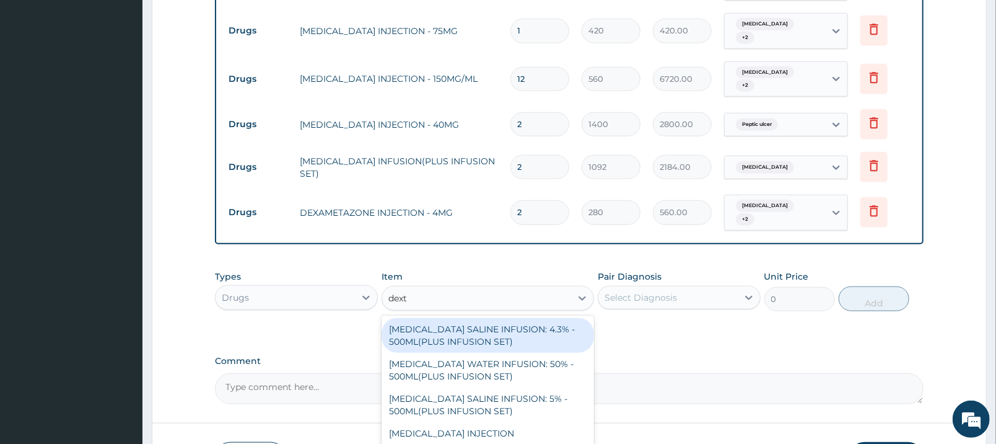
type input "dextr"
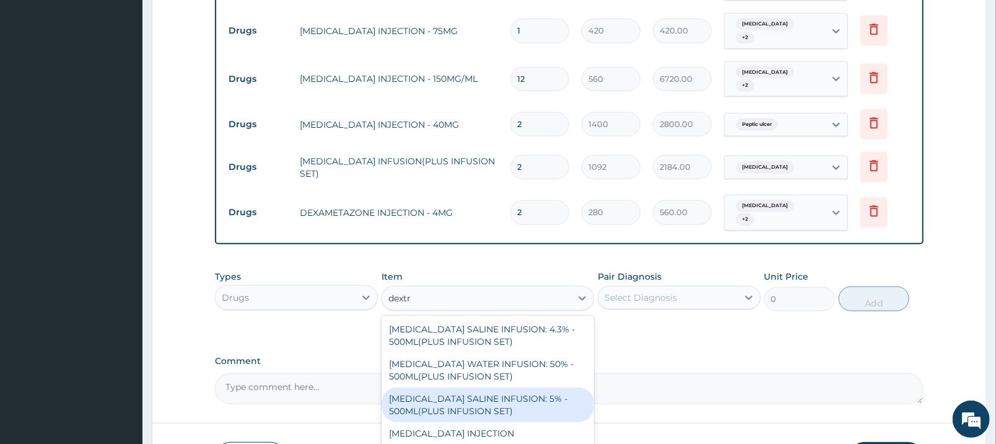
click at [511, 387] on div "DEXTROSE SALINE INFUSION: 5% - 500ML(PLUS INFUSION SET)" at bounding box center [488, 404] width 213 height 35
type input "1092"
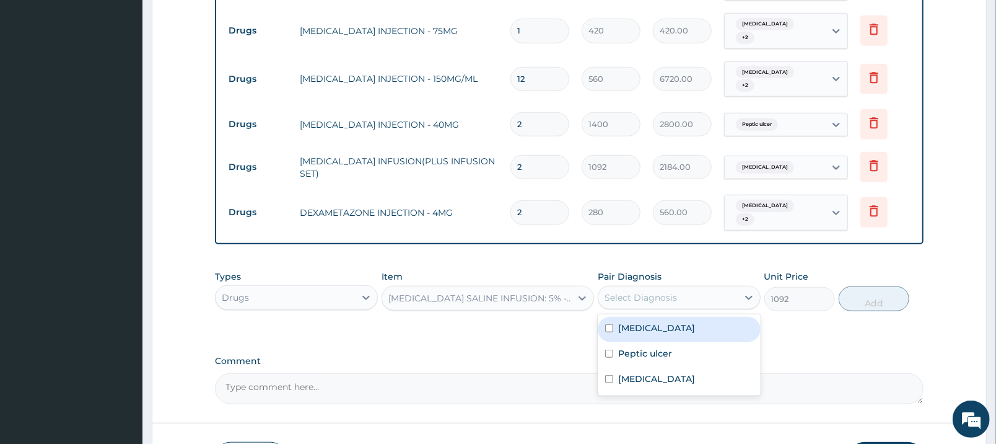
click at [679, 287] on div "Select Diagnosis" at bounding box center [667, 297] width 139 height 20
click at [680, 317] on div "Malaria" at bounding box center [679, 329] width 163 height 25
checkbox input "true"
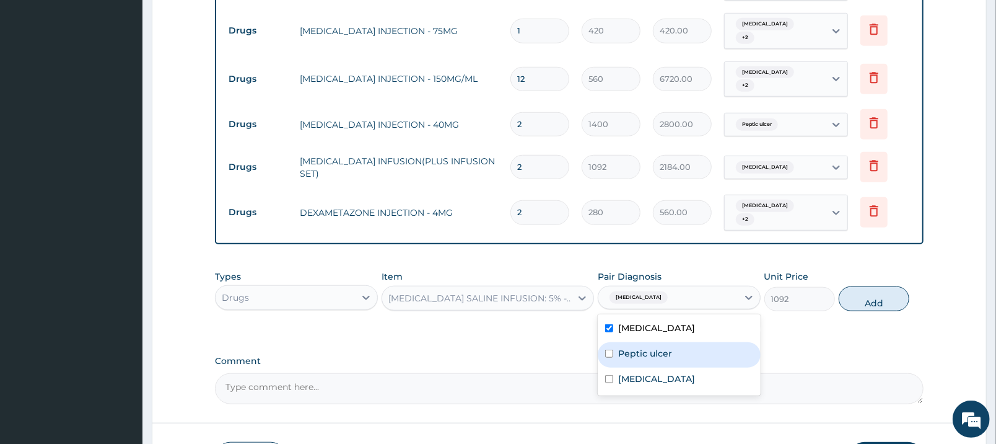
click at [675, 342] on div "Peptic ulcer" at bounding box center [679, 354] width 163 height 25
checkbox input "true"
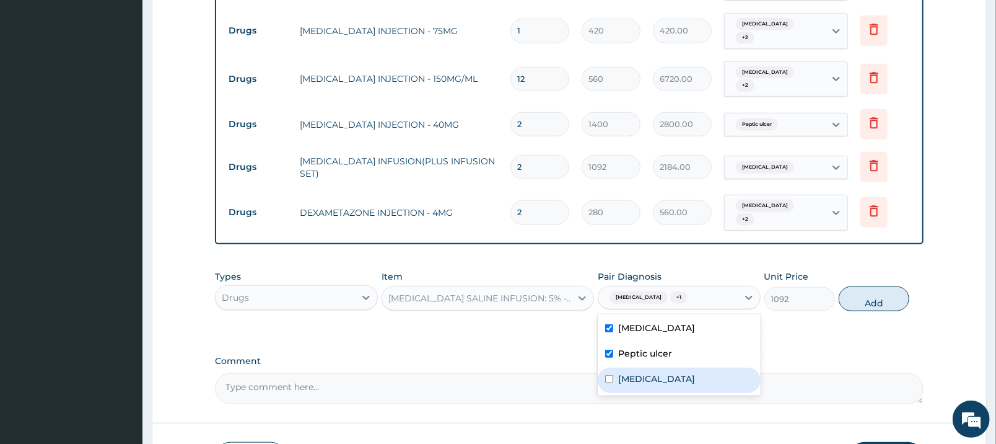
click at [682, 367] on div "Sepsis" at bounding box center [679, 379] width 163 height 25
checkbox input "true"
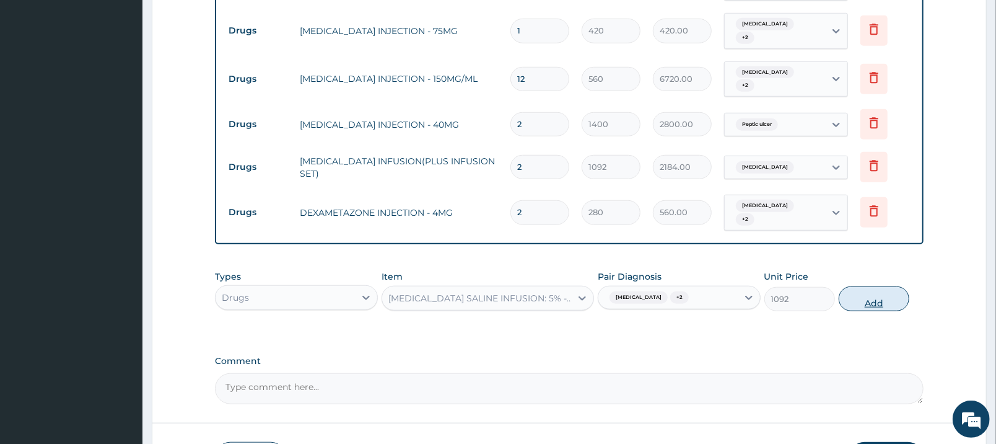
click at [870, 286] on button "Add" at bounding box center [874, 298] width 71 height 25
type input "0"
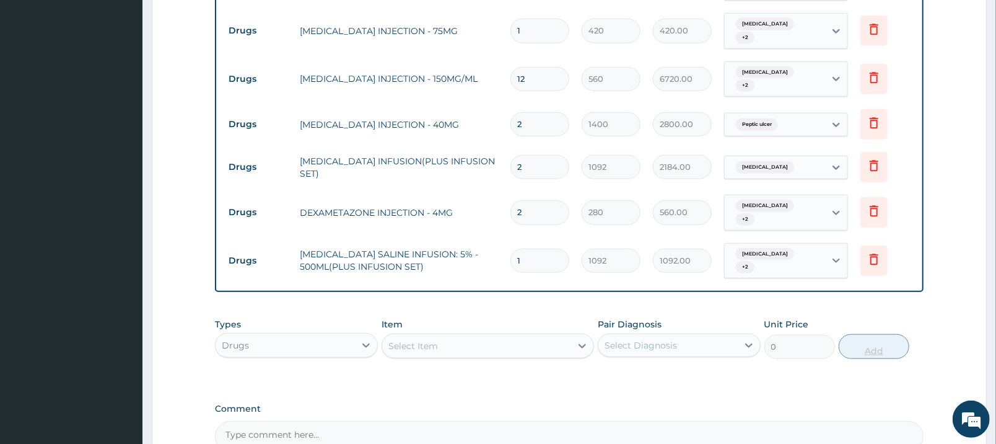
type input "0.00"
type input "2"
type input "2184.00"
type input "2"
click at [475, 336] on div "Select Item" at bounding box center [476, 346] width 189 height 20
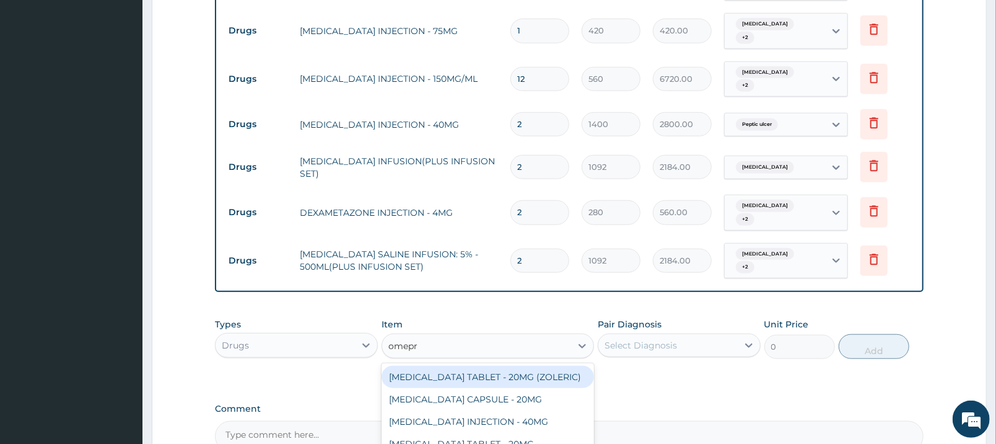
type input "omepra"
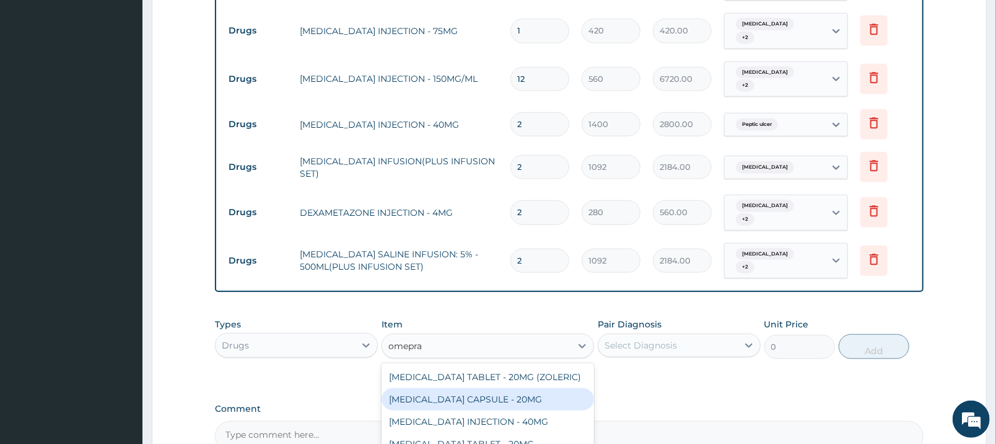
click at [493, 388] on div "OMEPRAZOLE CAPSULE - 20MG" at bounding box center [488, 399] width 213 height 22
type input "140"
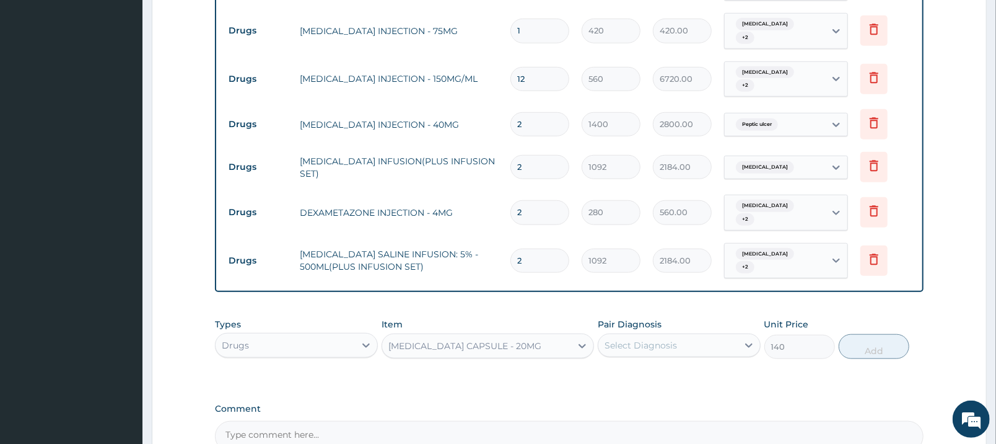
click at [676, 335] on div "Select Diagnosis" at bounding box center [667, 345] width 139 height 20
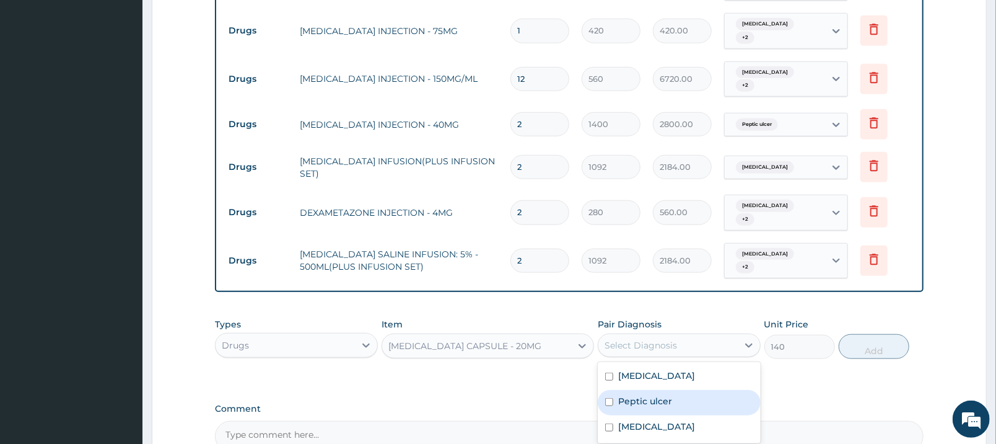
click at [672, 390] on div "Peptic ulcer" at bounding box center [679, 402] width 163 height 25
checkbox input "true"
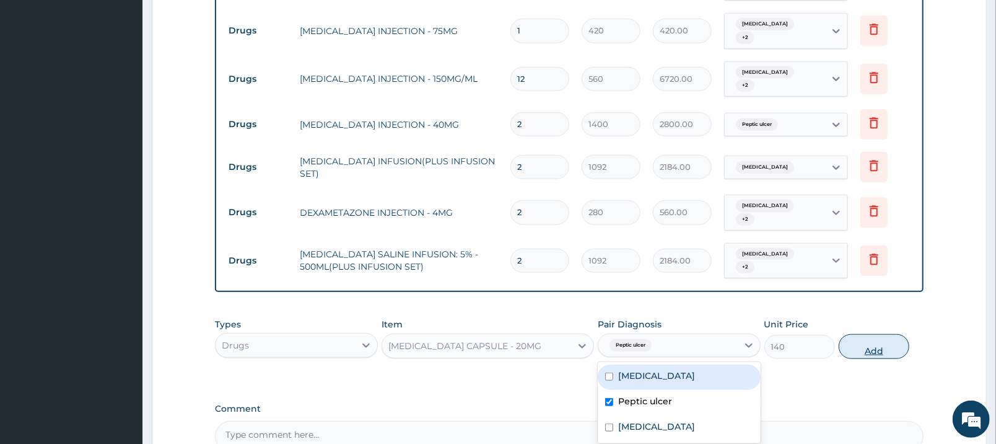
click at [879, 334] on button "Add" at bounding box center [874, 346] width 71 height 25
type input "0"
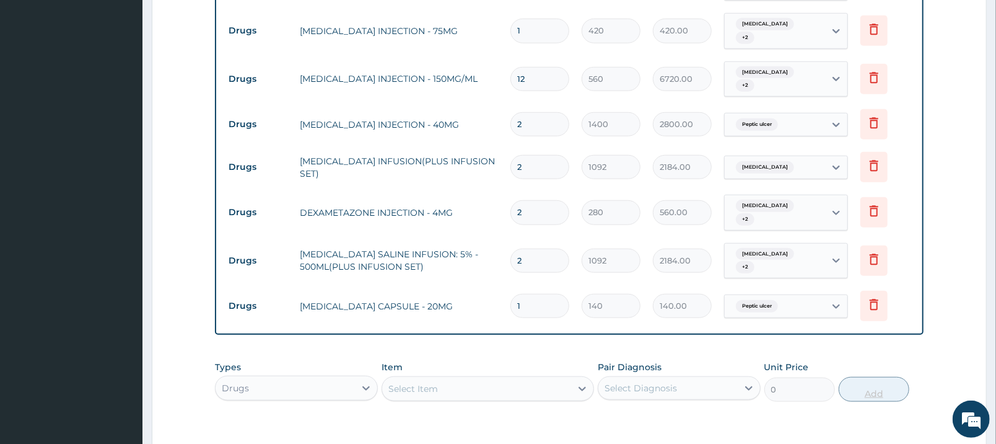
type input "10"
type input "1400.00"
type input "10"
click at [498, 379] on div "Select Item" at bounding box center [476, 389] width 189 height 20
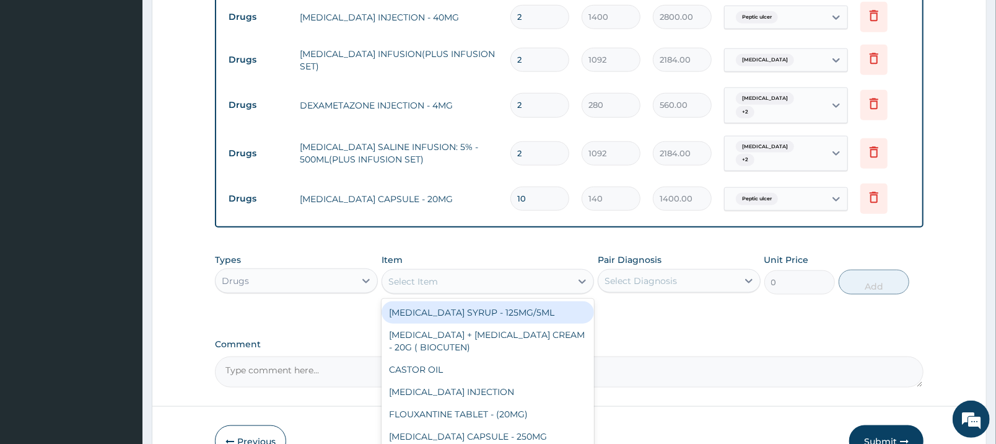
scroll to position [804, 0]
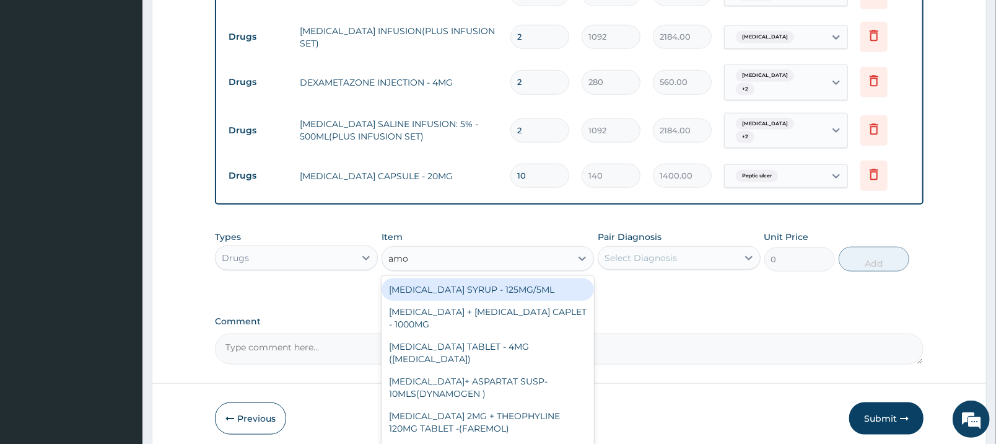
type input "amox"
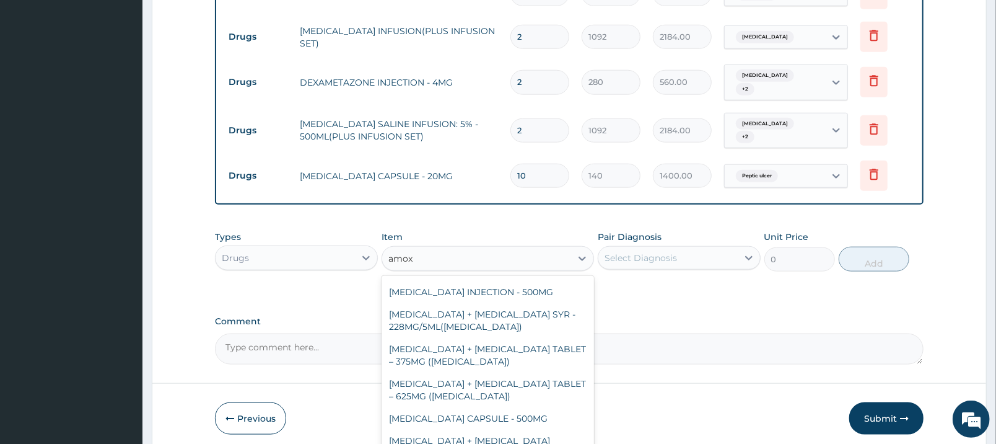
scroll to position [276, 0]
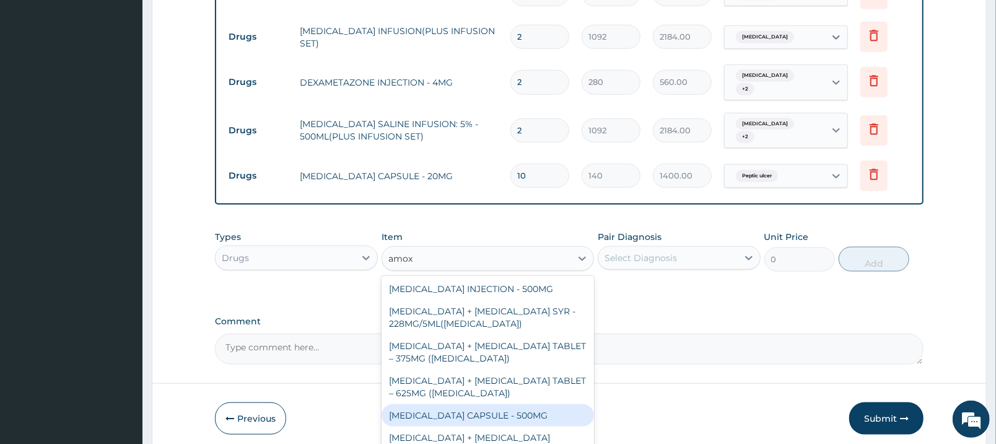
click at [535, 404] on div "AMOXICILLIN CAPSULE - 500MG" at bounding box center [488, 415] width 213 height 22
type input "112"
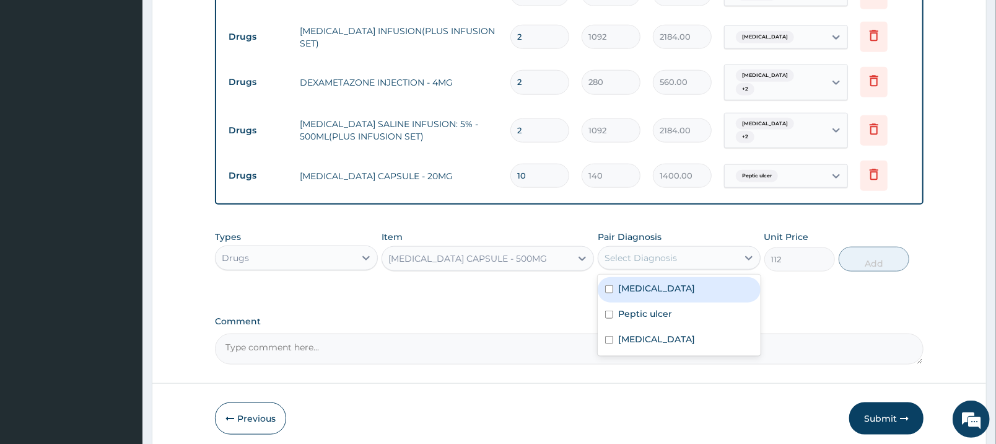
click at [693, 248] on div "Select Diagnosis" at bounding box center [667, 258] width 139 height 20
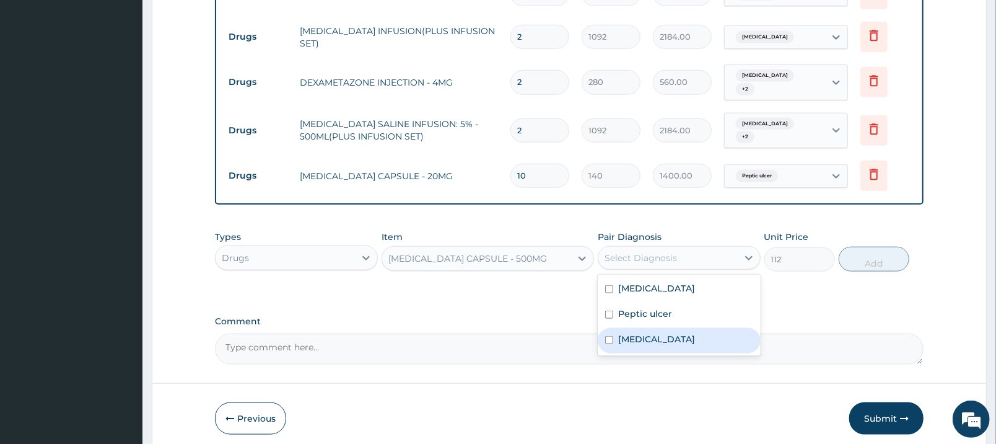
click at [678, 328] on div "Sepsis" at bounding box center [679, 340] width 163 height 25
checkbox input "true"
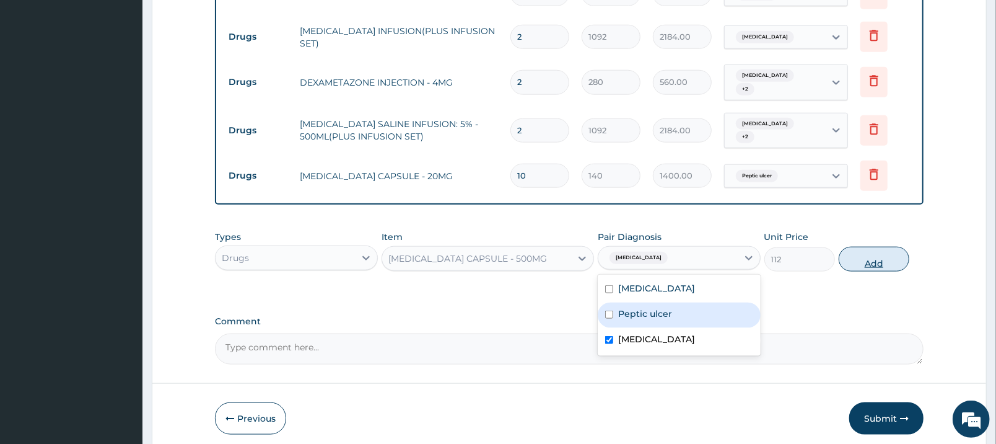
click at [873, 247] on button "Add" at bounding box center [874, 259] width 71 height 25
type input "0"
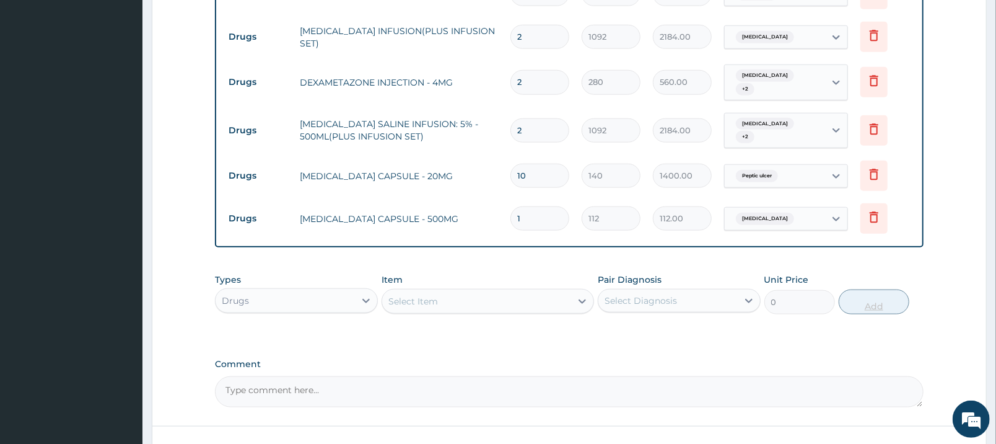
type input "10"
type input "1120.00"
type input "10"
click at [546, 291] on div "Select Item" at bounding box center [476, 301] width 189 height 20
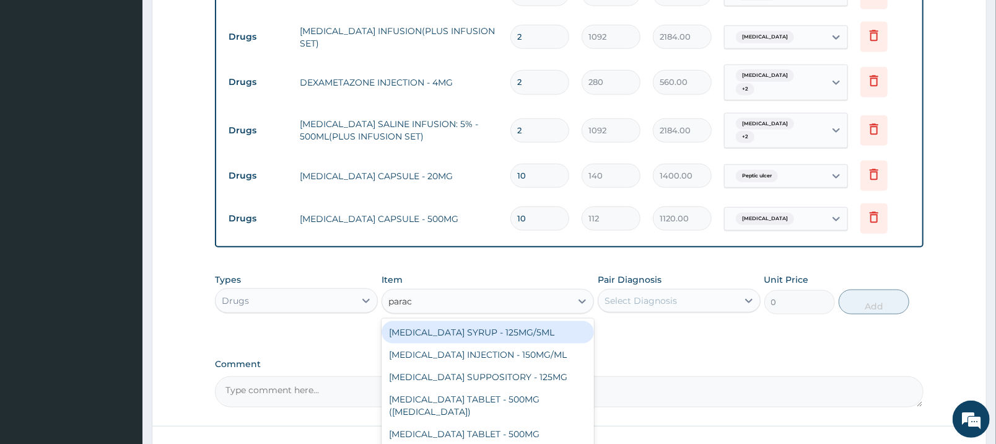
type input "parace"
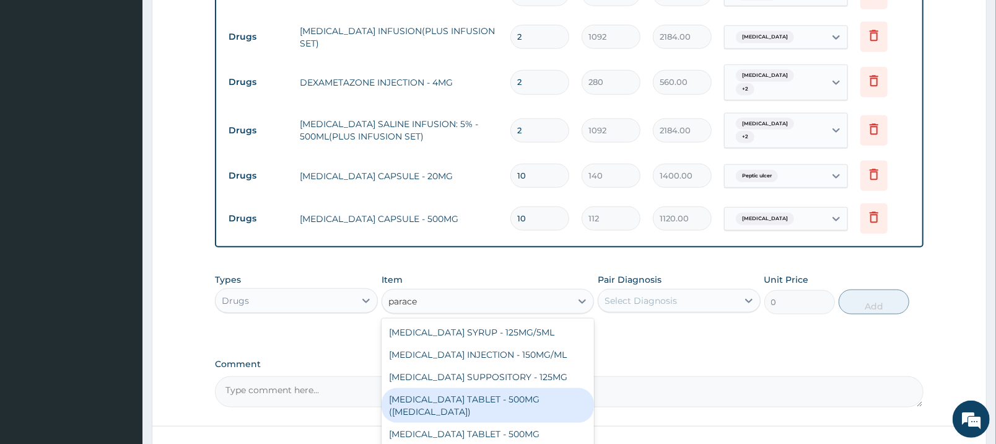
click at [525, 388] on div "PARACETAMOL TABLET - 500MG (PANADOL)" at bounding box center [488, 405] width 213 height 35
type input "42"
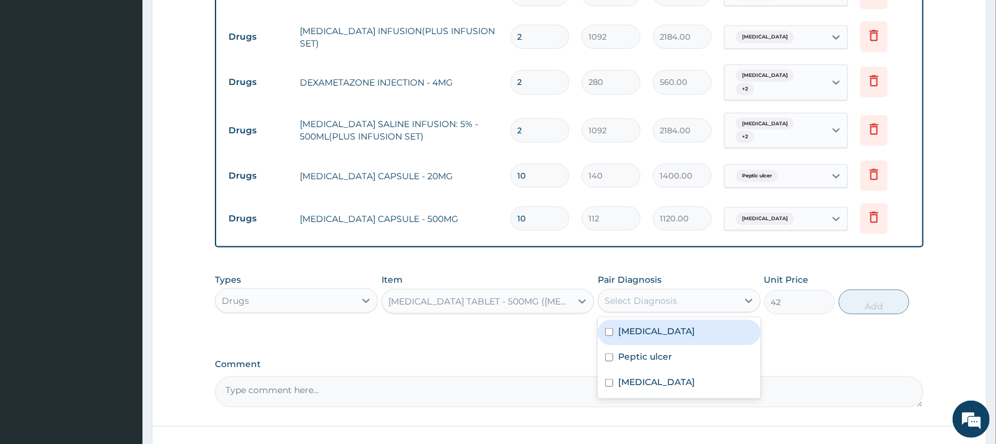
click at [667, 294] on div "Select Diagnosis" at bounding box center [641, 300] width 72 height 12
click at [672, 320] on div "Malaria" at bounding box center [679, 332] width 163 height 25
checkbox input "true"
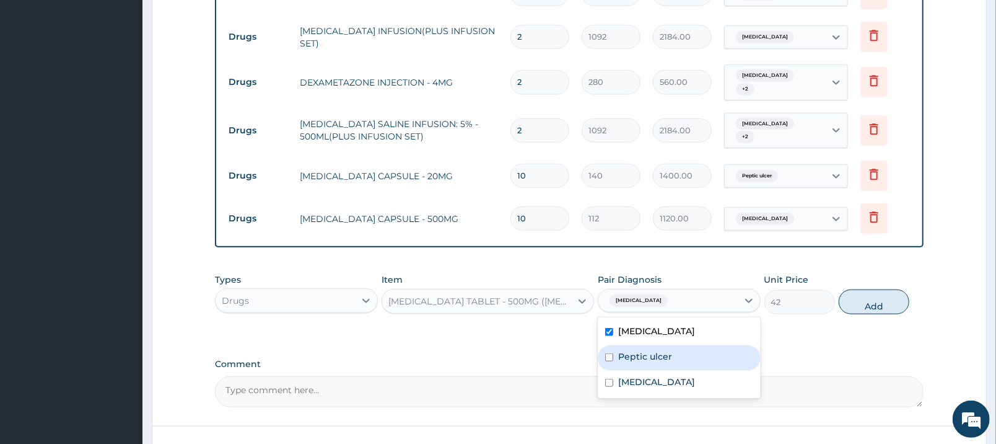
click at [669, 350] on label "Peptic ulcer" at bounding box center [645, 356] width 54 height 12
checkbox input "true"
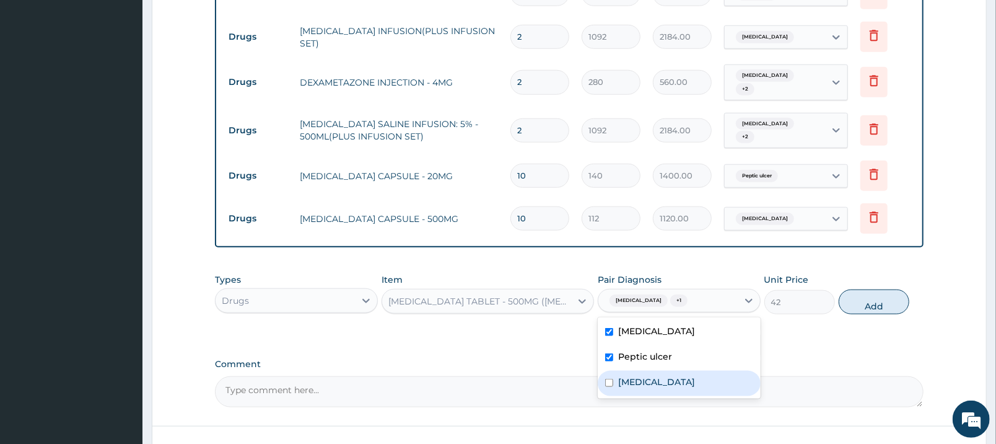
click at [667, 370] on div "Sepsis" at bounding box center [679, 382] width 163 height 25
checkbox input "true"
click at [889, 289] on button "Add" at bounding box center [874, 301] width 71 height 25
type input "0"
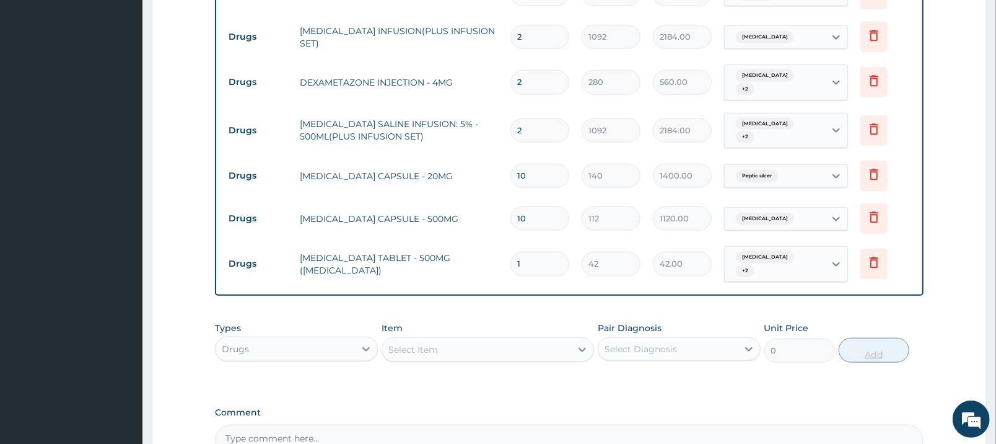
type input "18"
type input "756.00"
type input "18"
click at [571, 340] on div "Select Item" at bounding box center [476, 350] width 189 height 20
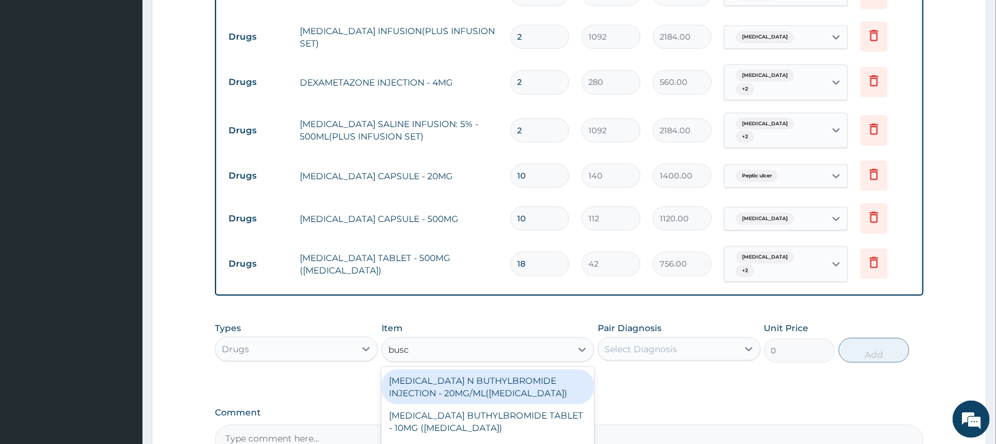
type input "busco"
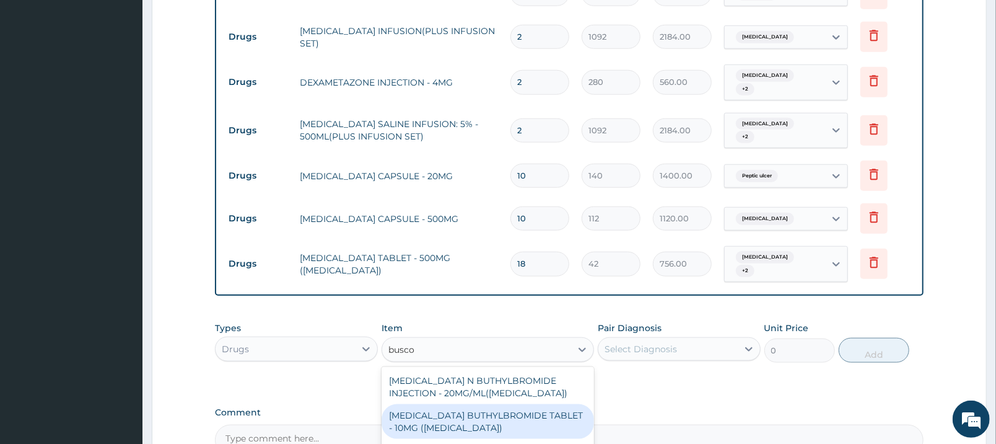
click at [559, 404] on div "HYOSCINE BUTHYLBROMIDE TABLET - 10MG (BUSCOPAN)" at bounding box center [488, 421] width 213 height 35
type input "56"
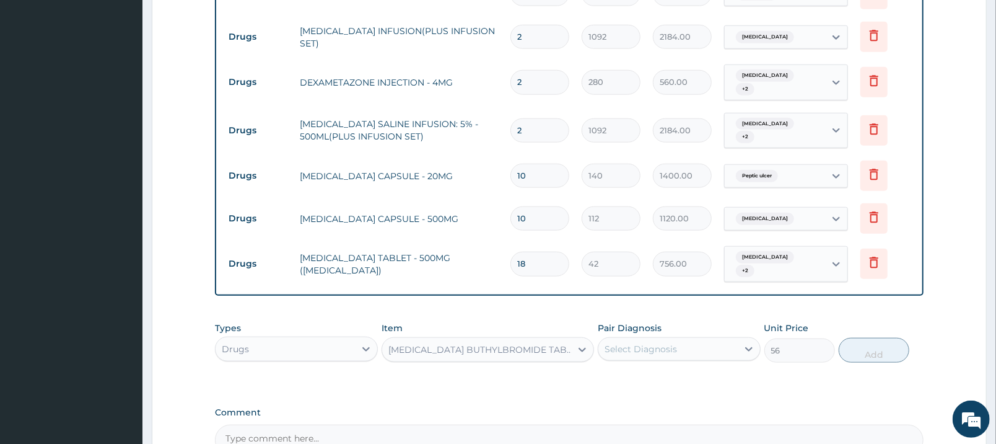
click at [719, 339] on div "Select Diagnosis" at bounding box center [667, 349] width 139 height 20
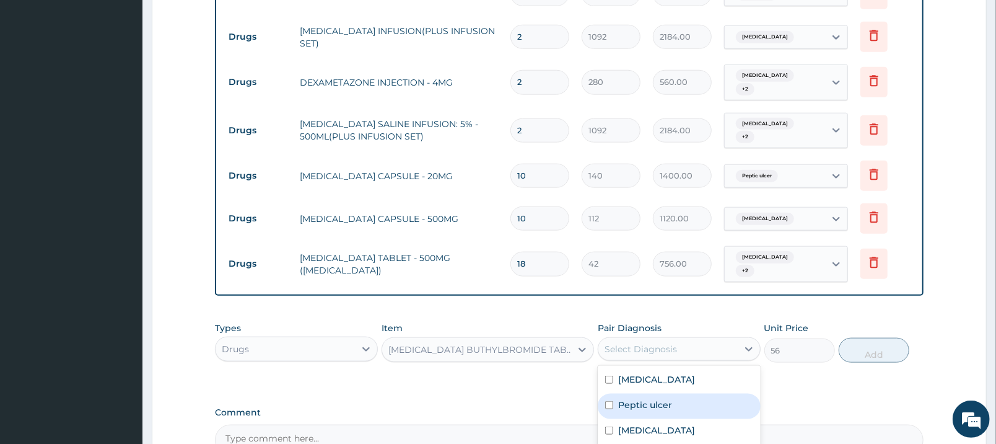
click at [695, 393] on div "Peptic ulcer" at bounding box center [679, 405] width 163 height 25
checkbox input "true"
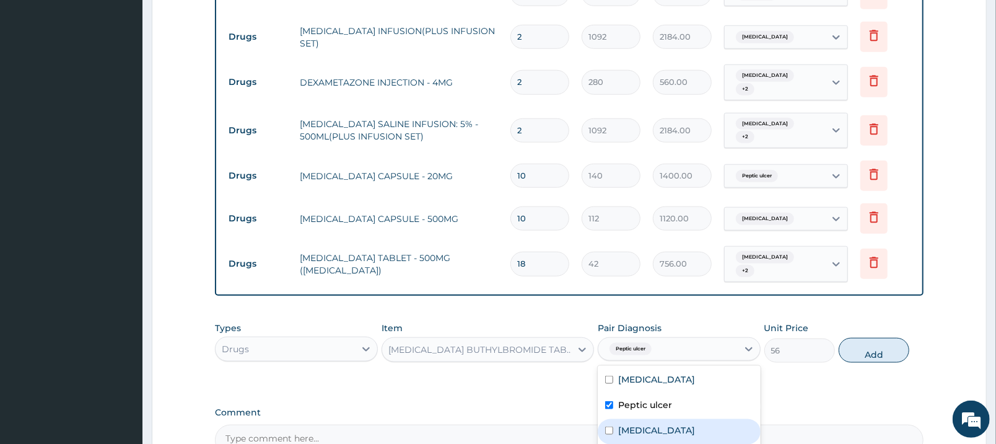
click at [697, 419] on div "Sepsis" at bounding box center [679, 431] width 163 height 25
checkbox input "true"
click at [893, 338] on button "Add" at bounding box center [874, 350] width 71 height 25
type input "0"
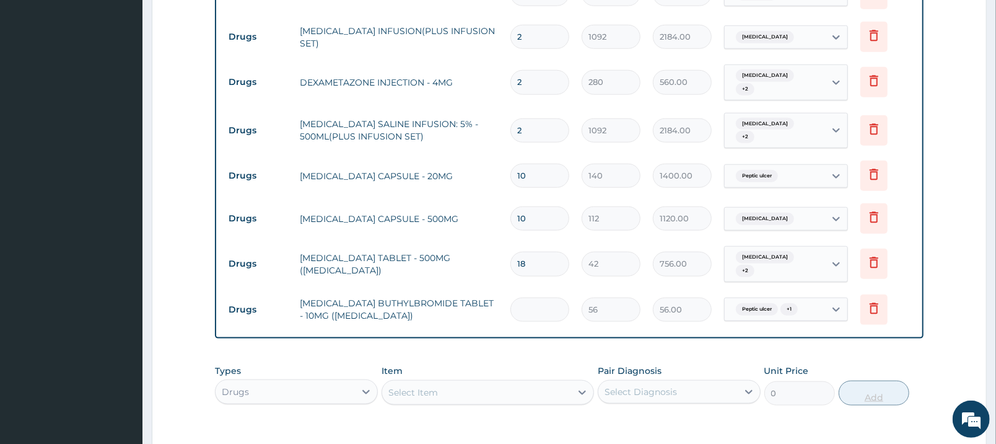
type input "0.00"
type input "2"
type input "112.00"
type input "20"
type input "1120.00"
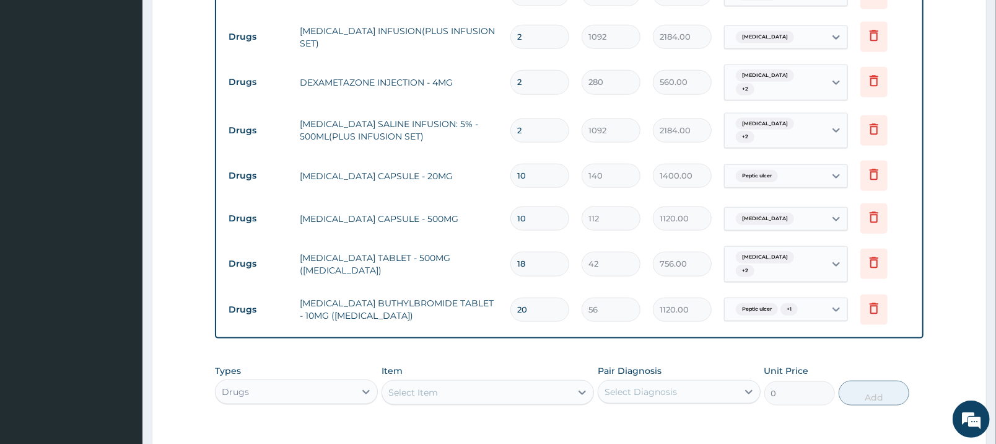
type input "20"
click at [502, 382] on div "Select Item" at bounding box center [476, 392] width 189 height 20
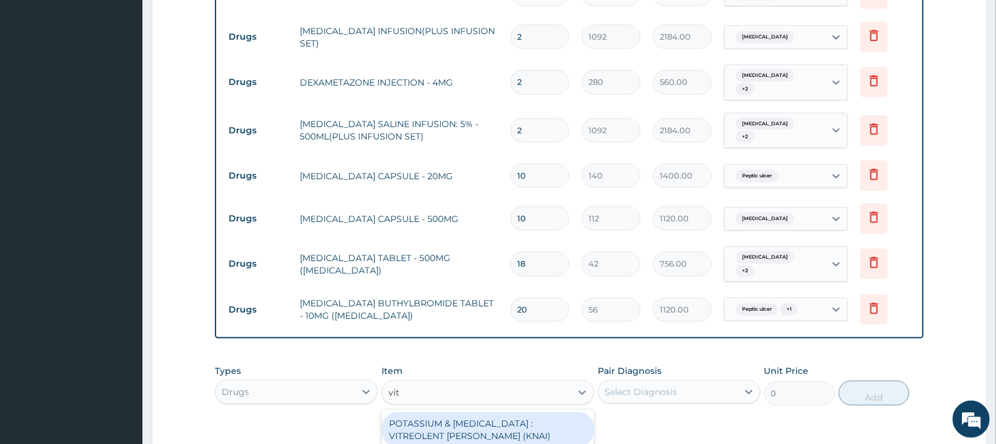
type input "vit b"
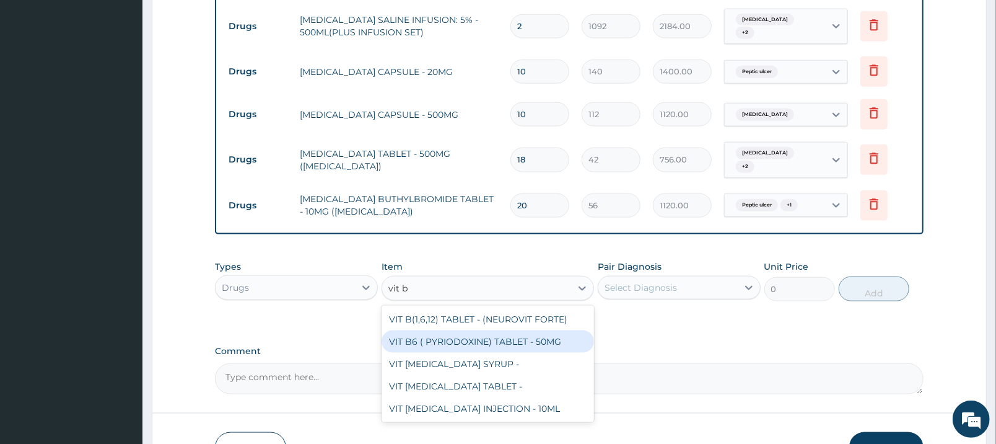
scroll to position [913, 0]
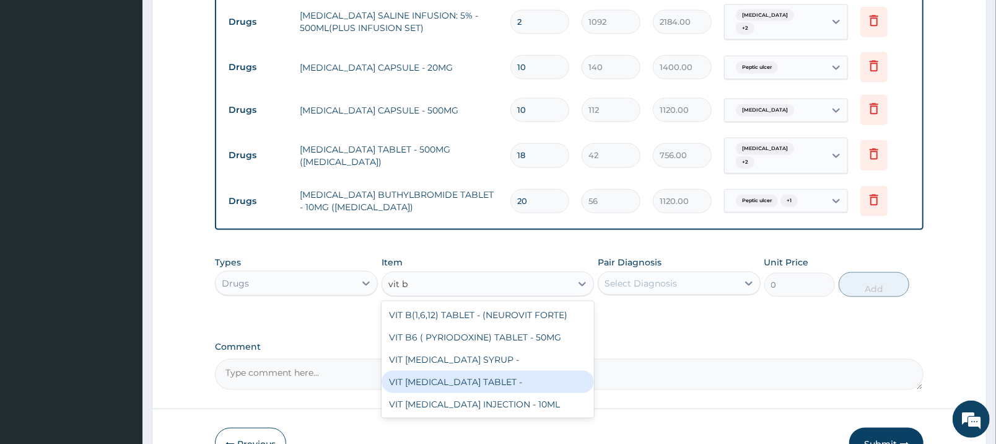
click at [524, 370] on div "VIT B- COMPLEX TABLET -" at bounding box center [488, 381] width 213 height 22
type input "16.799999999999997"
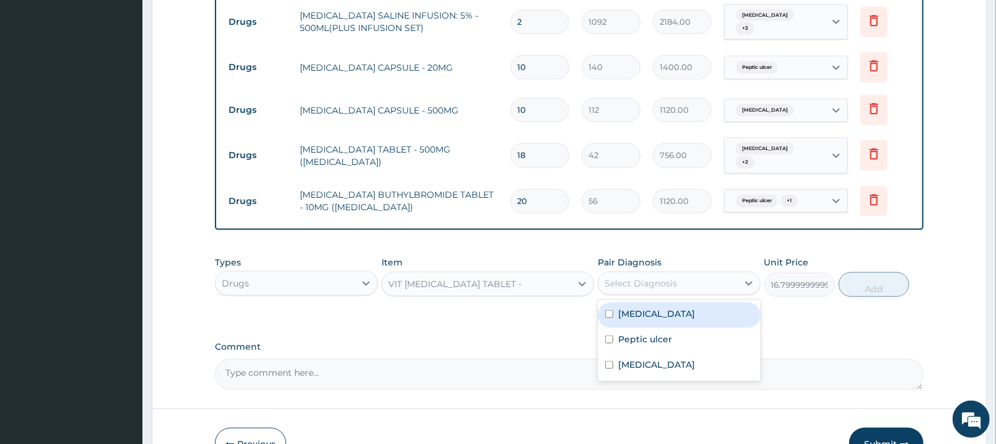
click at [678, 273] on div "Select Diagnosis" at bounding box center [667, 283] width 139 height 20
click at [669, 302] on div "Malaria" at bounding box center [679, 314] width 163 height 25
checkbox input "true"
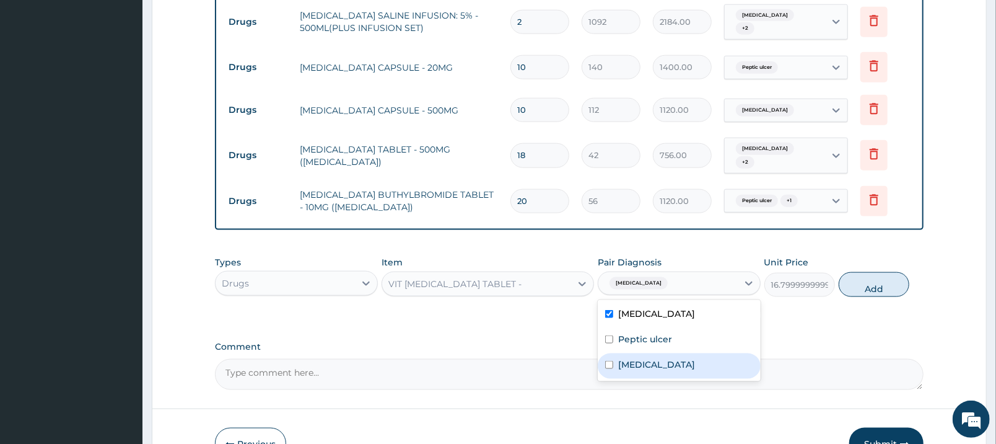
click at [668, 353] on div "Sepsis" at bounding box center [679, 365] width 163 height 25
checkbox input "true"
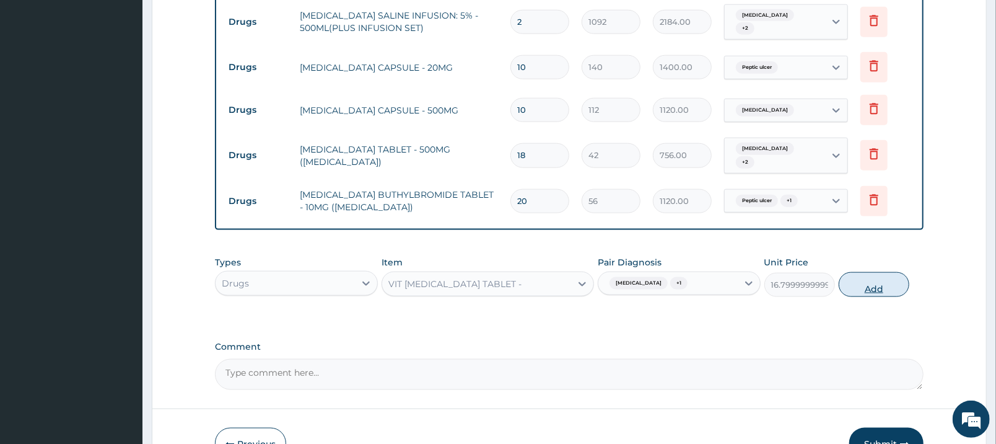
click at [900, 272] on button "Add" at bounding box center [874, 284] width 71 height 25
type input "0"
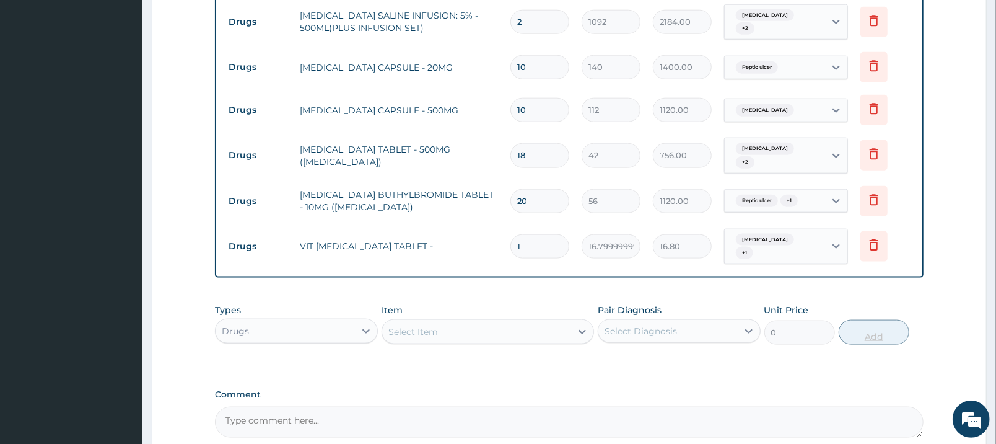
type input "18"
type input "302.40"
type input "18"
click at [515, 319] on div "Select Item" at bounding box center [488, 331] width 213 height 25
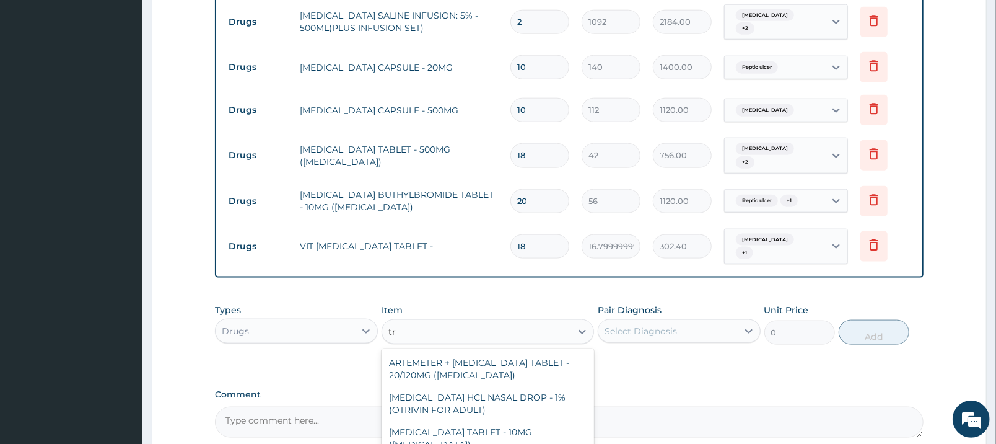
type input "t"
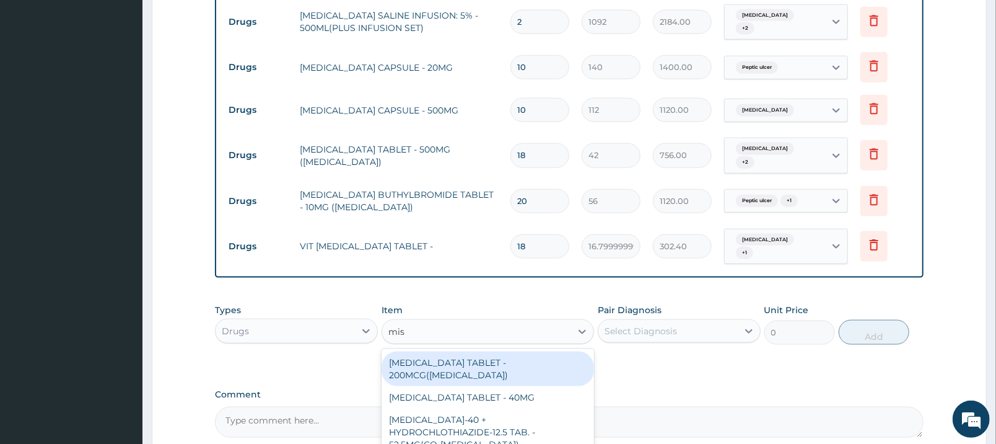
type input "mist"
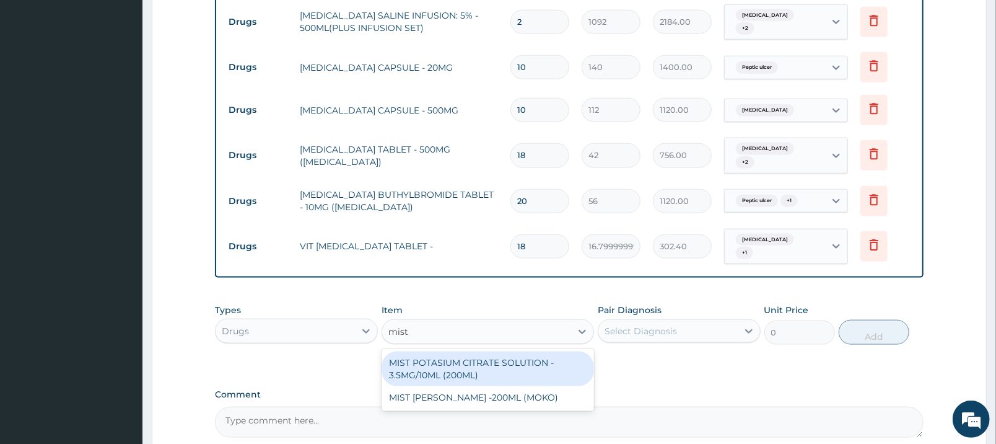
click at [515, 351] on div "MIST POTASIUM CITRATE SOLUTION - 3.5MG/10ML (200ML)" at bounding box center [488, 368] width 213 height 35
type input "1680"
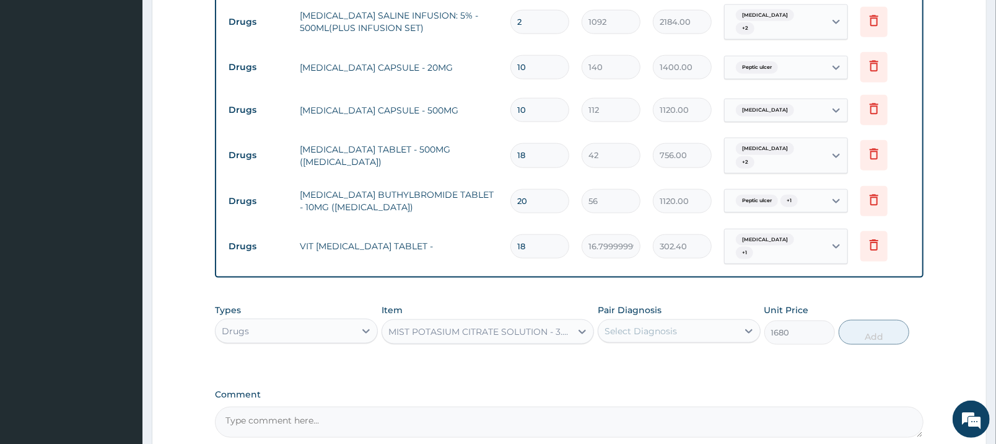
click at [680, 321] on div "Select Diagnosis" at bounding box center [667, 331] width 139 height 20
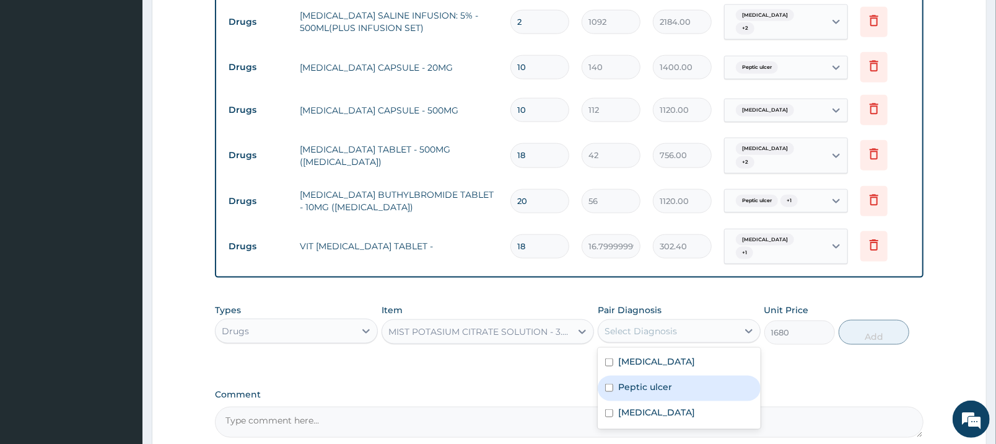
click at [670, 380] on label "Peptic ulcer" at bounding box center [645, 386] width 54 height 12
checkbox input "true"
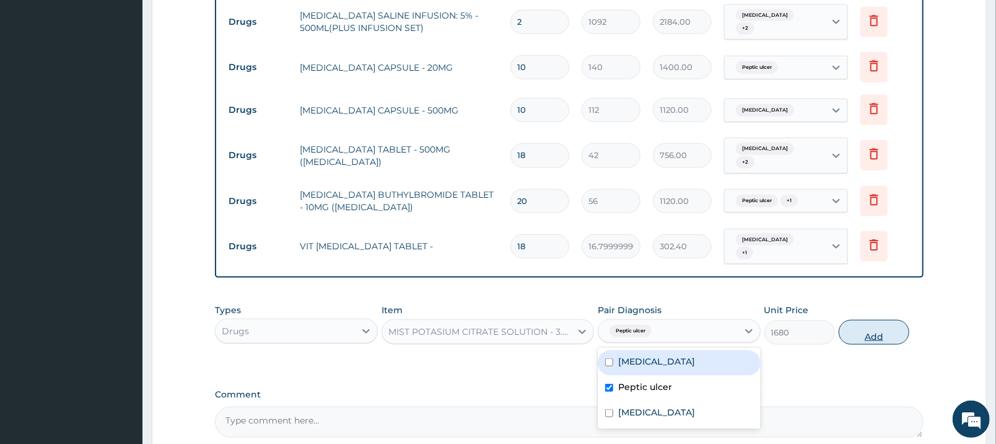
click at [897, 320] on button "Add" at bounding box center [874, 332] width 71 height 25
type input "0"
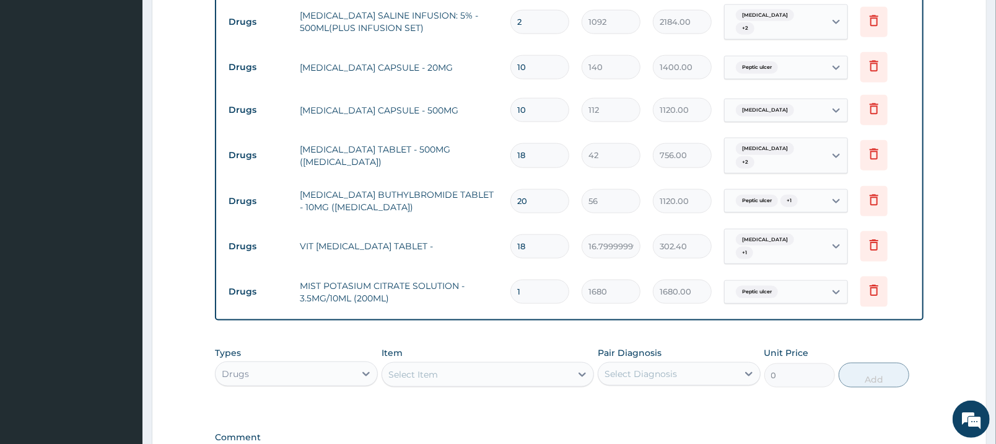
click at [468, 364] on div "Select Item" at bounding box center [476, 374] width 189 height 20
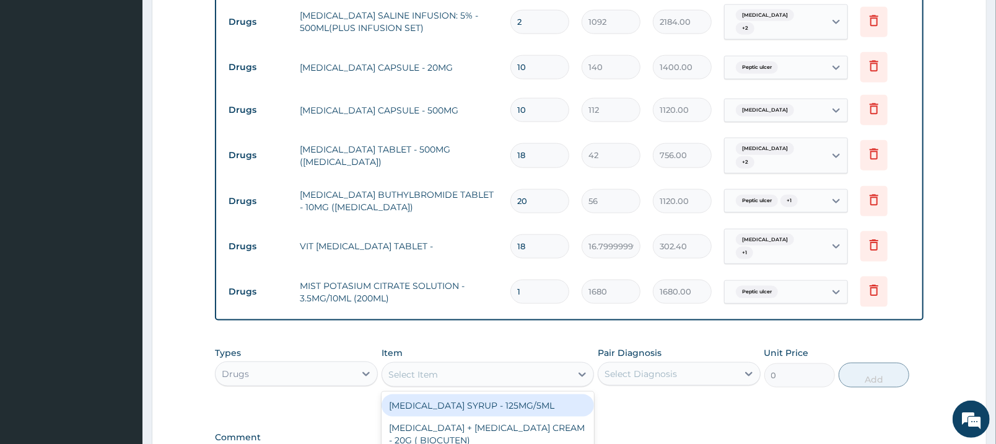
click at [324, 364] on div "Drugs" at bounding box center [285, 374] width 139 height 20
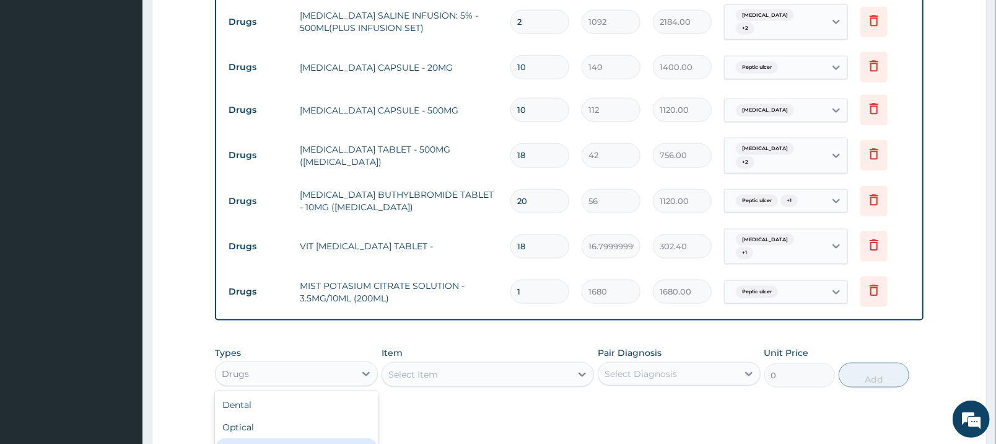
click at [255, 438] on div "Procedures" at bounding box center [296, 449] width 163 height 22
click at [460, 364] on div "Select Item" at bounding box center [476, 374] width 189 height 20
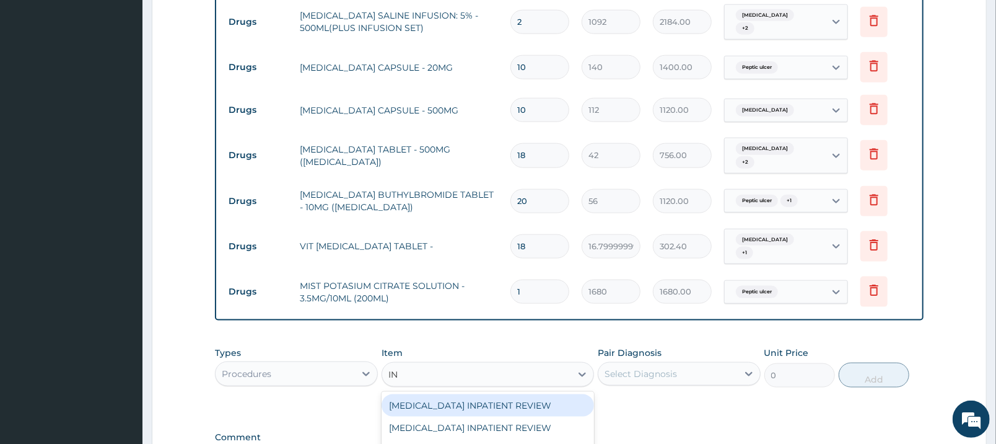
type input "I"
type input "GENER"
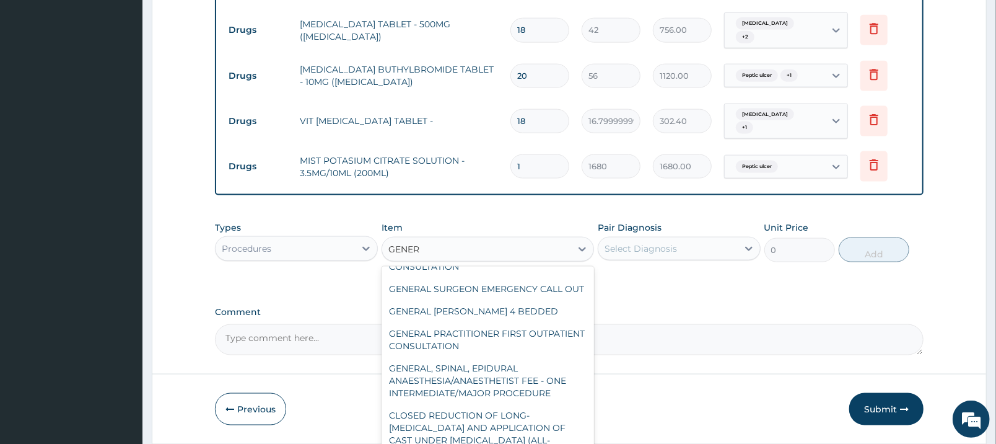
scroll to position [217, 0]
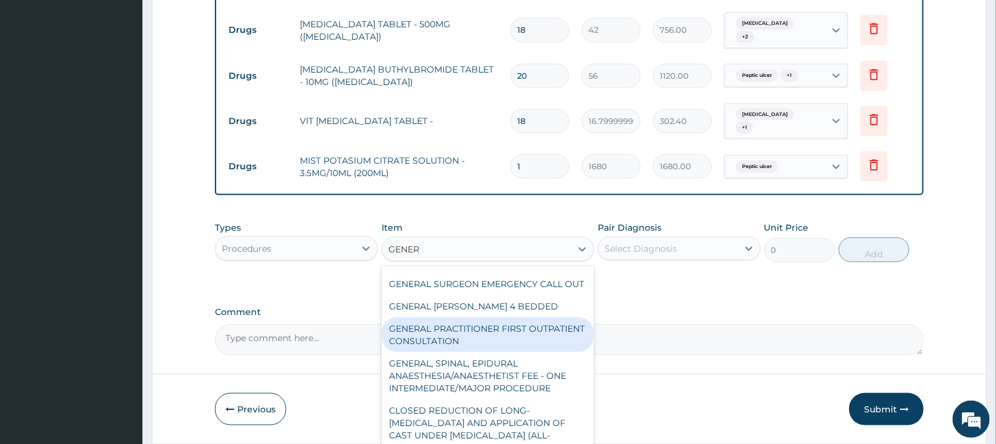
click at [493, 317] on div "GENERAL PRACTITIONER FIRST OUTPATIENT CONSULTATION" at bounding box center [488, 334] width 213 height 35
type input "3750"
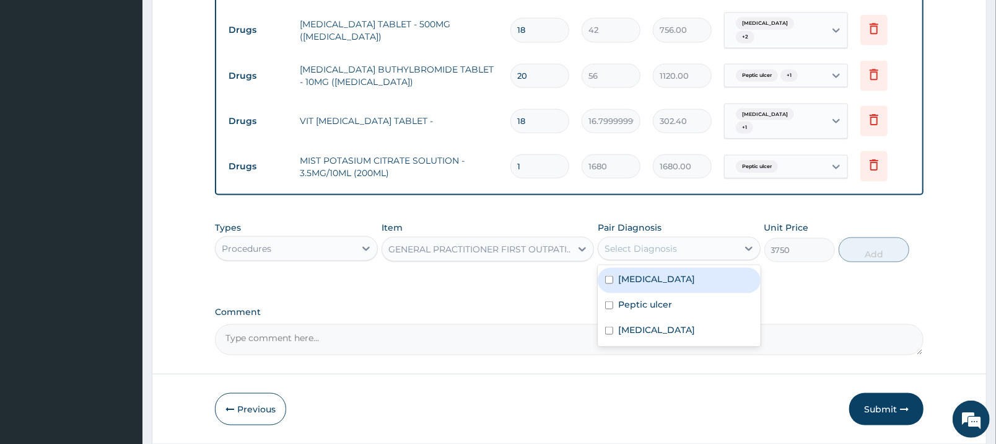
click at [717, 239] on div "Select Diagnosis" at bounding box center [667, 249] width 139 height 20
click at [694, 268] on div "Malaria" at bounding box center [679, 280] width 163 height 25
checkbox input "true"
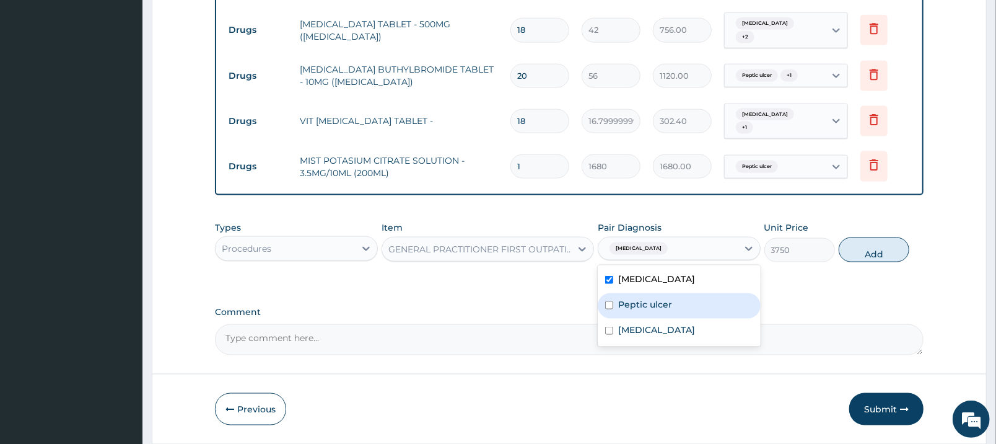
click at [695, 293] on div "Peptic ulcer" at bounding box center [679, 305] width 163 height 25
checkbox input "true"
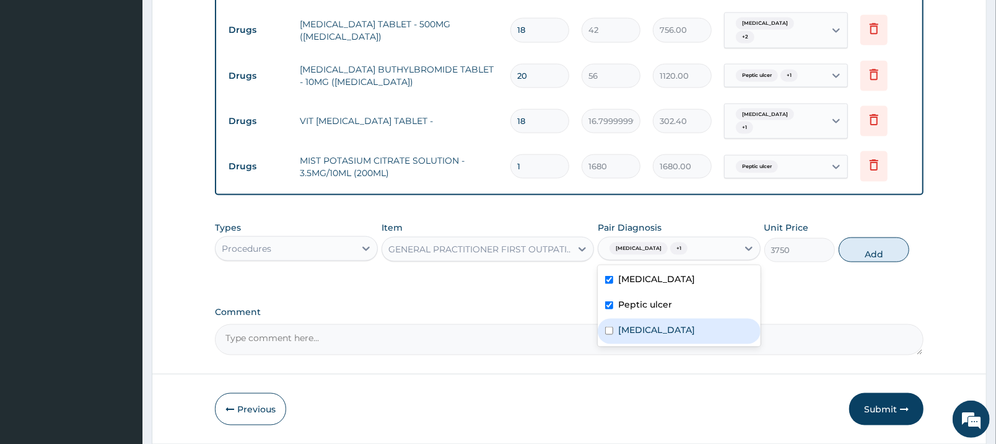
click at [694, 318] on div "Sepsis" at bounding box center [679, 330] width 163 height 25
checkbox input "true"
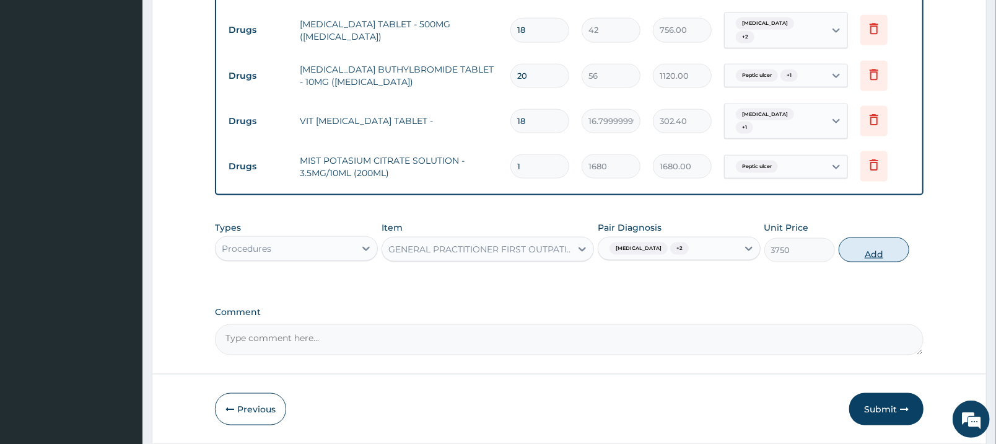
click at [878, 237] on button "Add" at bounding box center [874, 249] width 71 height 25
type input "0"
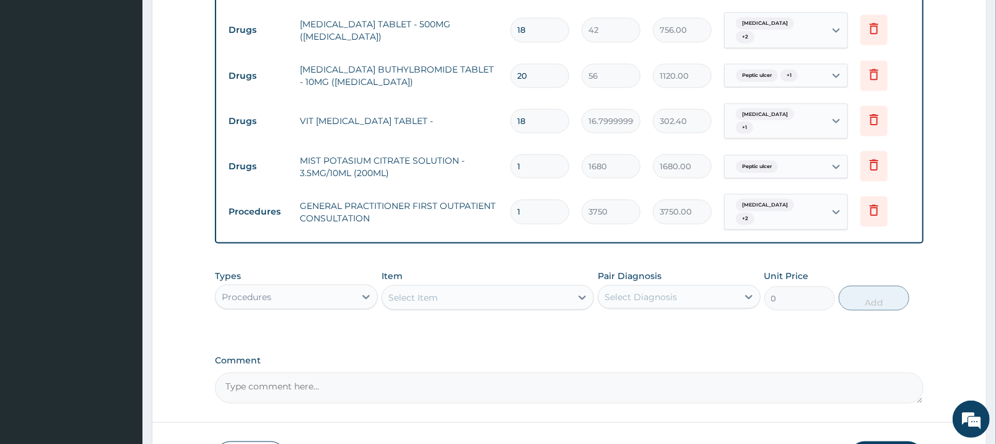
scroll to position [1081, 0]
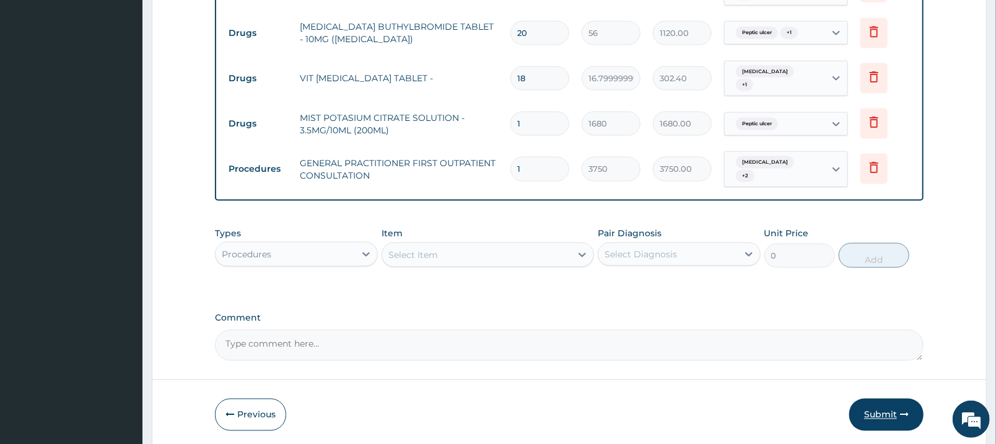
click at [895, 398] on button "Submit" at bounding box center [886, 414] width 74 height 32
